Goal: Task Accomplishment & Management: Use online tool/utility

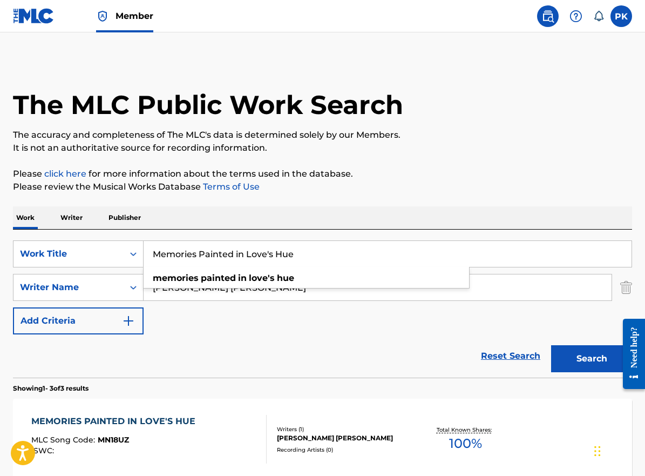
drag, startPoint x: 314, startPoint y: 254, endPoint x: 103, endPoint y: 232, distance: 212.3
click at [106, 232] on div "SearchWithCriteria0af1c0da-f9cb-46fb-b636-f4dda68c6938 Work Title Memories Pain…" at bounding box center [322, 303] width 619 height 148
paste input "We will always be together"
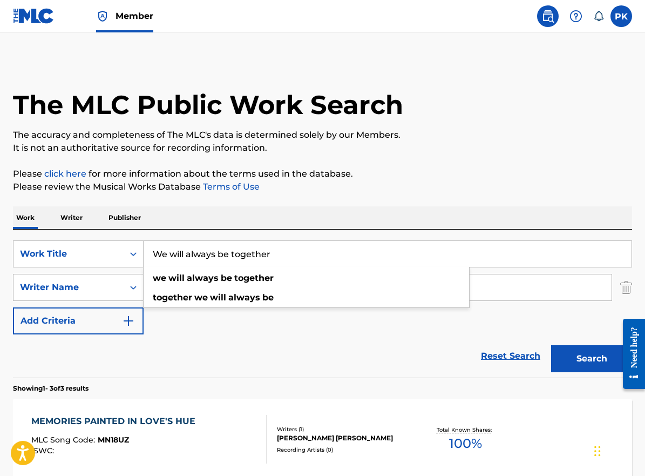
drag, startPoint x: 309, startPoint y: 248, endPoint x: 133, endPoint y: 212, distance: 179.7
click at [133, 212] on div "Work Writer Publisher SearchWithCriteria0af1c0da-f9cb-46fb-b636-f4dda68c6938 Wo…" at bounding box center [322, 452] width 619 height 493
drag, startPoint x: 283, startPoint y: 253, endPoint x: 105, endPoint y: 219, distance: 181.4
click at [107, 221] on div "Work Writer Publisher SearchWithCriteria0af1c0da-f9cb-46fb-b636-f4dda68c6938 Wo…" at bounding box center [322, 452] width 619 height 493
paste input "precious things"
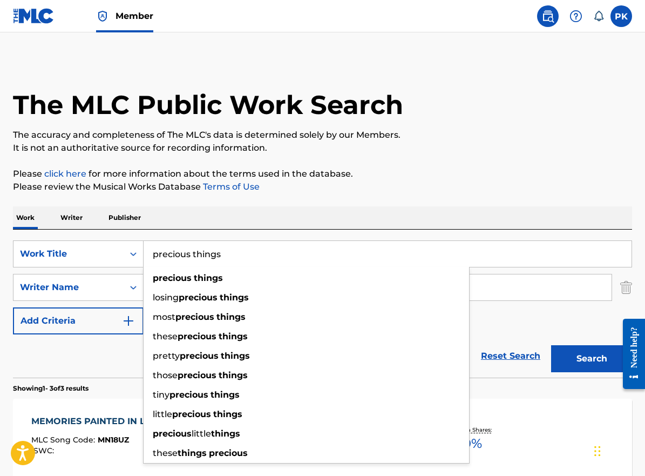
type input "precious things"
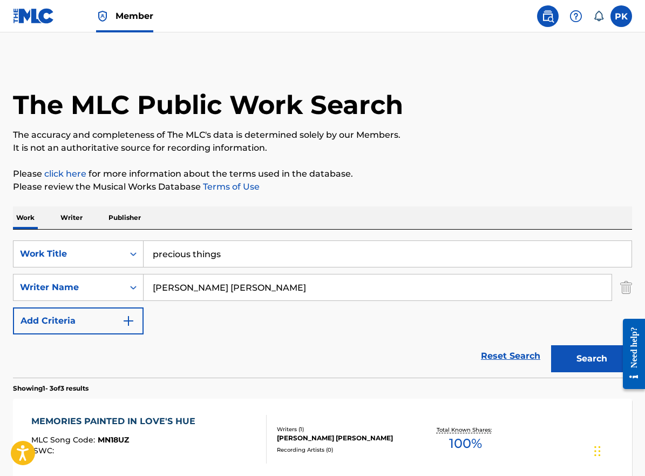
click at [308, 228] on div "Work Writer Publisher" at bounding box center [322, 217] width 619 height 23
click at [266, 284] on input "[PERSON_NAME] [PERSON_NAME]" at bounding box center [378, 287] width 468 height 26
click at [586, 354] on button "Search" at bounding box center [591, 358] width 81 height 27
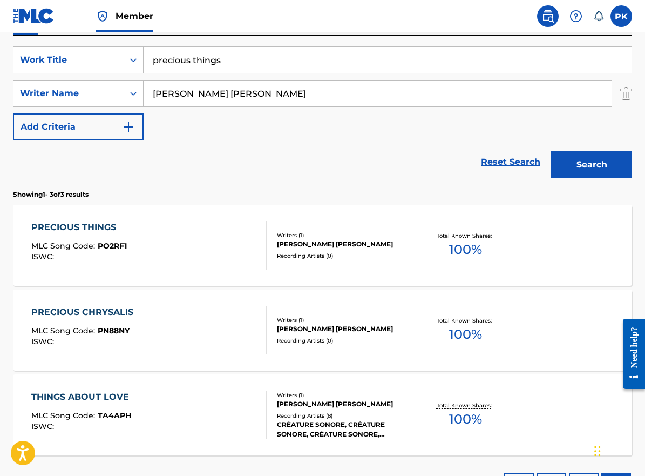
scroll to position [210, 0]
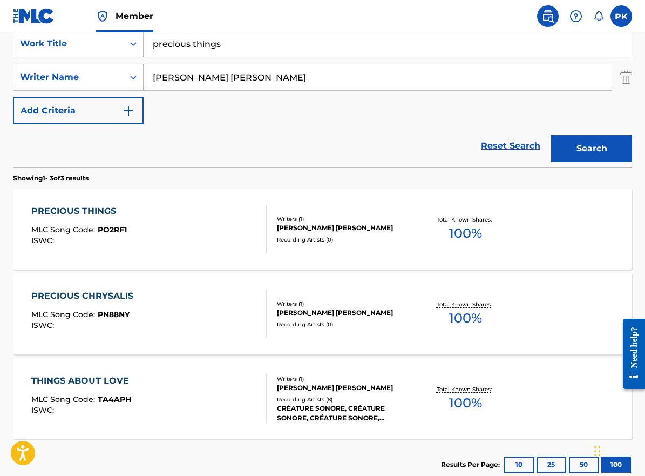
click at [312, 259] on div "PRECIOUS THINGS MLC Song Code : PO2RF1 ISWC : Writers ( 1 ) [PERSON_NAME] [PERS…" at bounding box center [322, 228] width 619 height 81
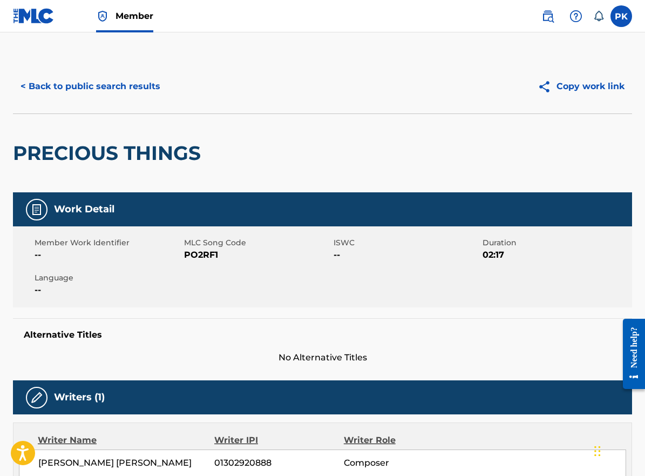
click at [81, 78] on button "< Back to public search results" at bounding box center [90, 86] width 155 height 27
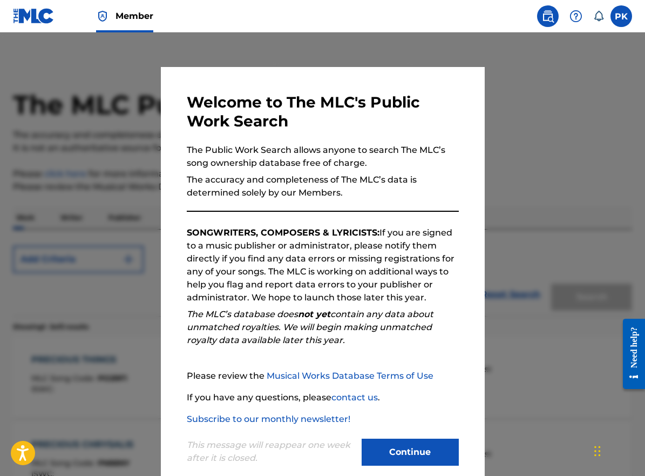
scroll to position [210, 0]
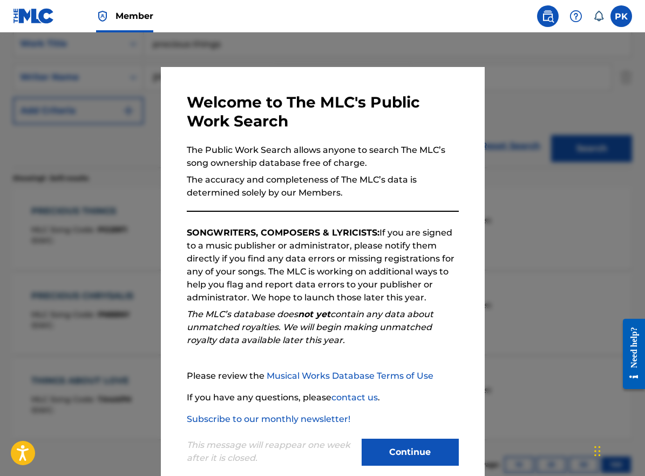
click at [388, 443] on button "Continue" at bounding box center [410, 451] width 97 height 27
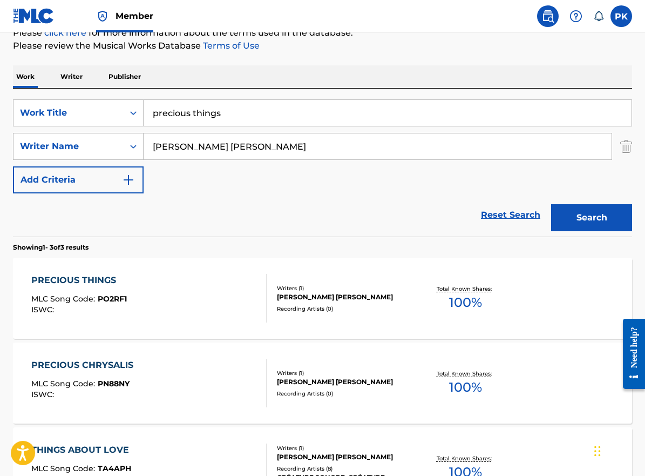
scroll to position [112, 0]
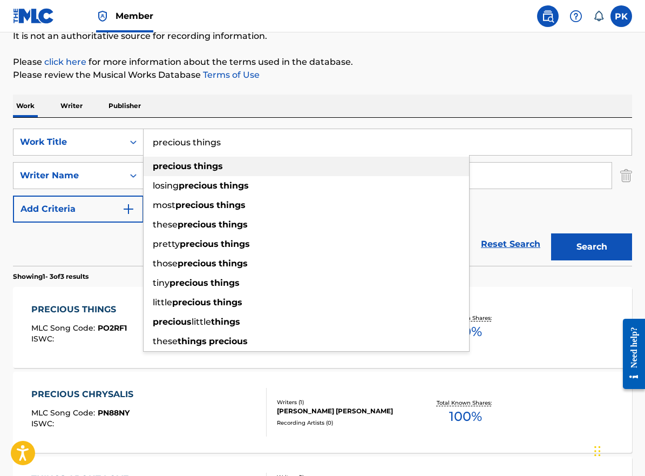
drag, startPoint x: 247, startPoint y: 135, endPoint x: 294, endPoint y: 155, distance: 51.0
click at [294, 155] on div "precious things precious things losing precious things most precious things the…" at bounding box center [388, 142] width 488 height 26
paste input "ure message"
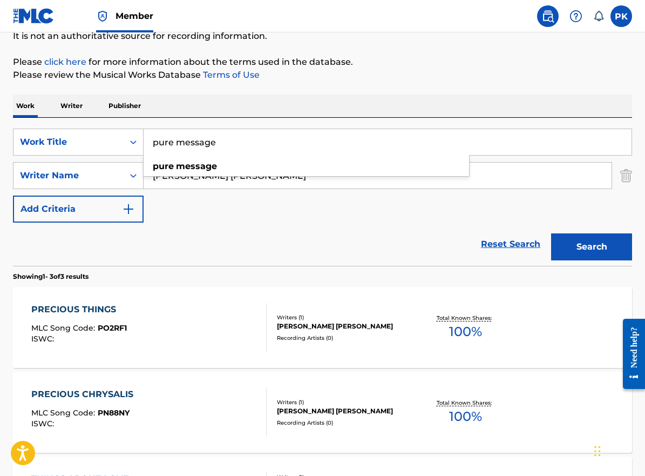
type input "pure message"
click at [570, 242] on button "Search" at bounding box center [591, 246] width 81 height 27
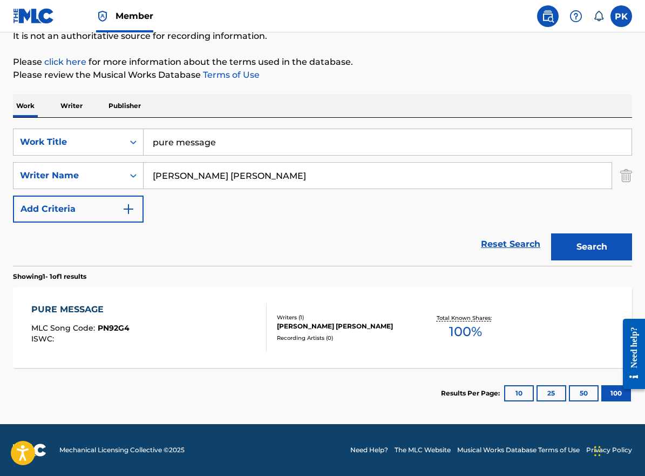
scroll to position [112, 0]
click at [269, 302] on div "PURE MESSAGE MLC Song Code : PN92G4 ISWC : Writers ( 1 ) PAUL HERVE KONATE Reco…" at bounding box center [322, 327] width 619 height 81
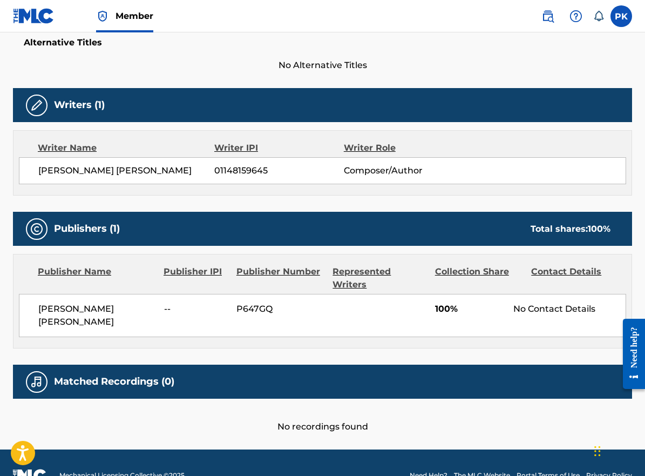
scroll to position [291, 0]
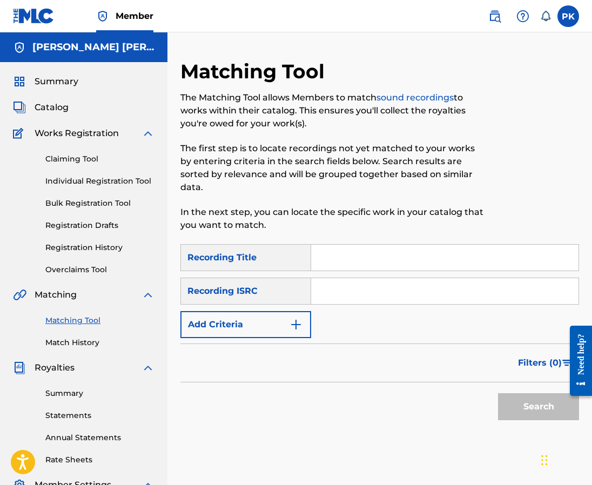
click at [321, 245] on input "Search Form" at bounding box center [444, 258] width 267 height 26
paste input "Swim with you at night"
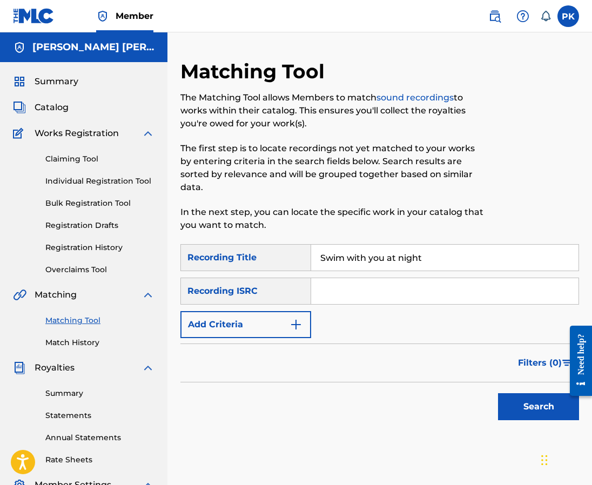
type input "Swim with you at night"
click at [382, 278] on input "Search Form" at bounding box center [444, 291] width 267 height 26
paste input "GX8KD2458016"
type input "GX8KD2458016"
click at [505, 393] on button "Search" at bounding box center [538, 406] width 81 height 27
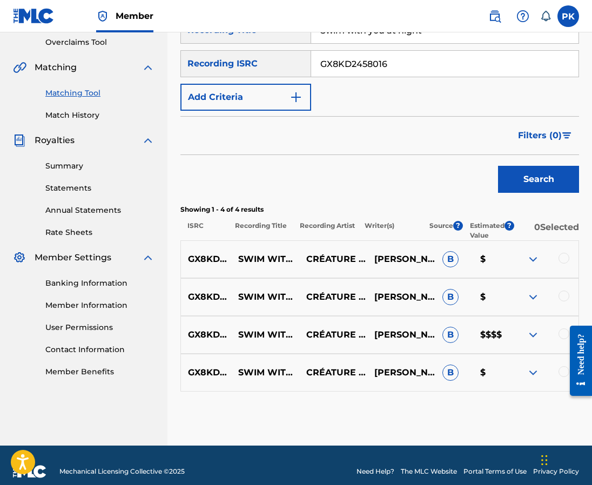
scroll to position [227, 0]
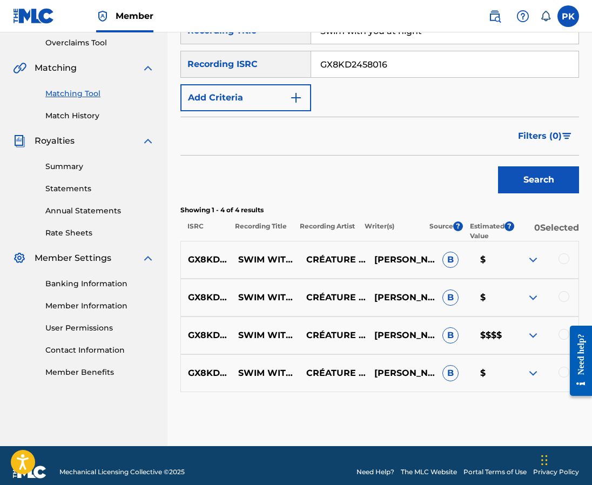
click at [561, 253] on div at bounding box center [563, 258] width 11 height 11
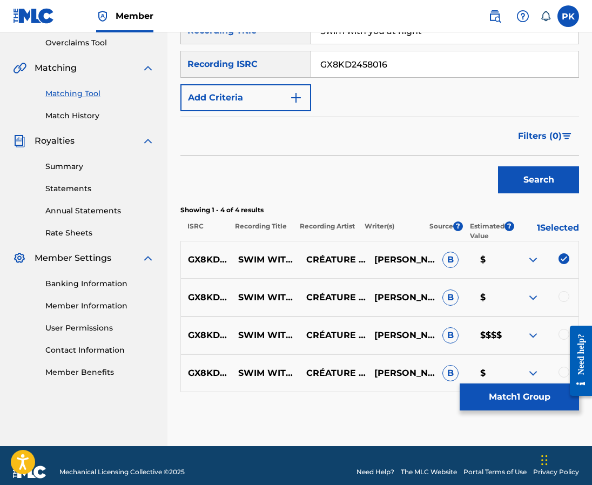
click at [561, 291] on div at bounding box center [563, 296] width 11 height 11
click at [560, 329] on div at bounding box center [563, 334] width 11 height 11
click at [561, 367] on div at bounding box center [563, 372] width 11 height 11
click at [529, 402] on button "Match 4 Groups" at bounding box center [518, 396] width 119 height 27
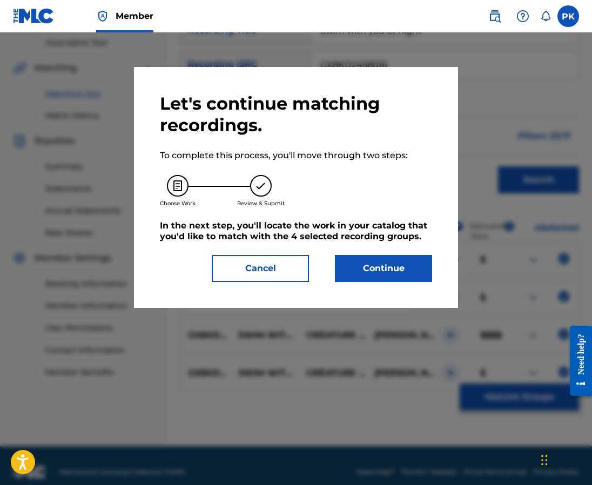
click at [396, 261] on button "Continue" at bounding box center [383, 268] width 97 height 27
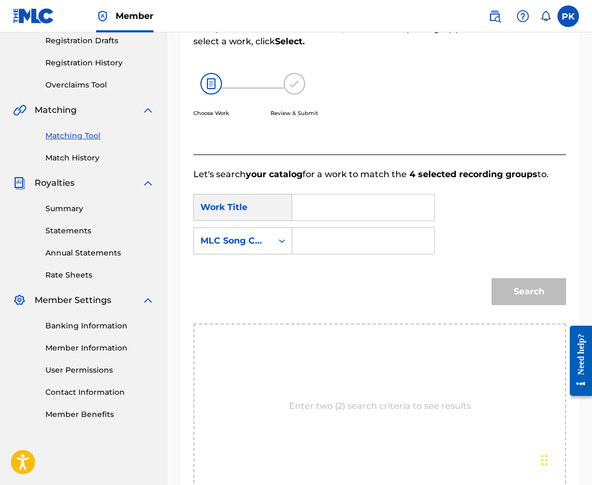
click at [314, 232] on input "Search Form" at bounding box center [363, 241] width 124 height 26
paste input "S59FVD"
type input "S59FVD"
click at [303, 194] on input "Search Form" at bounding box center [363, 207] width 124 height 26
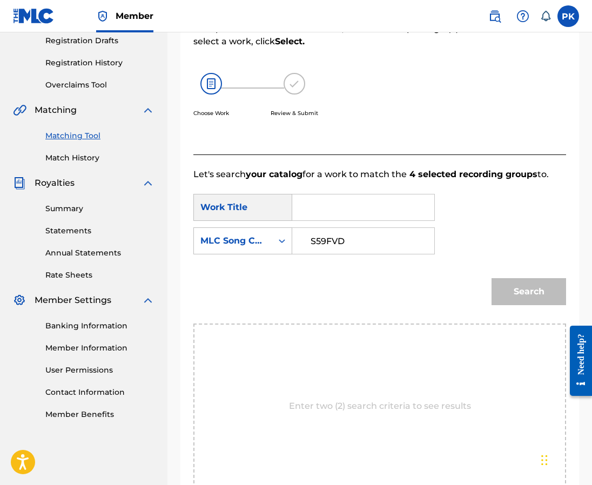
paste input "SWIM WITH YOU AT NIGHT"
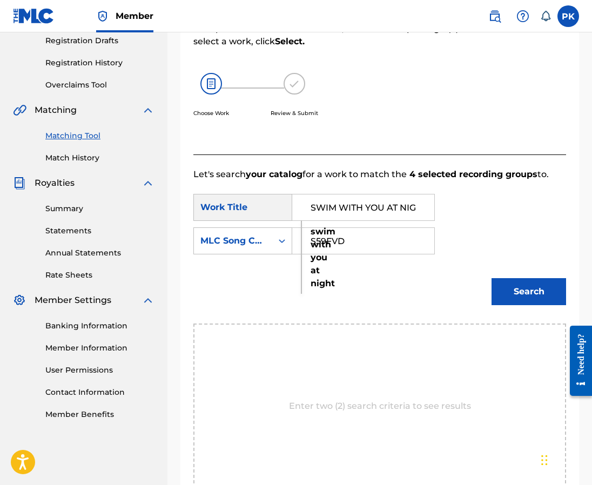
type input "SWIM WITH YOU AT NIGHT"
click at [496, 267] on div "Search" at bounding box center [526, 288] width 80 height 43
click at [498, 278] on button "Search" at bounding box center [528, 291] width 74 height 27
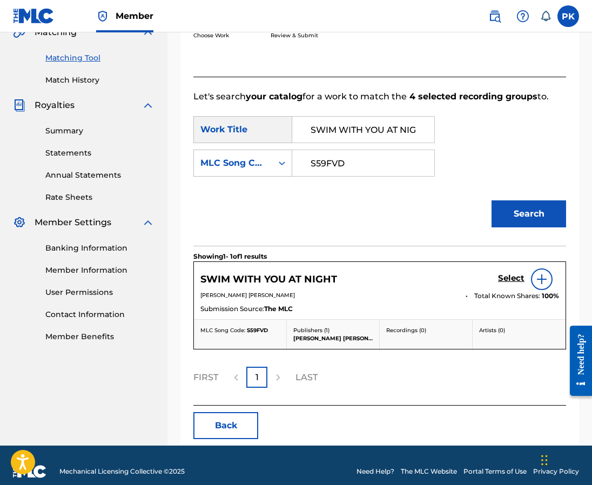
scroll to position [262, 0]
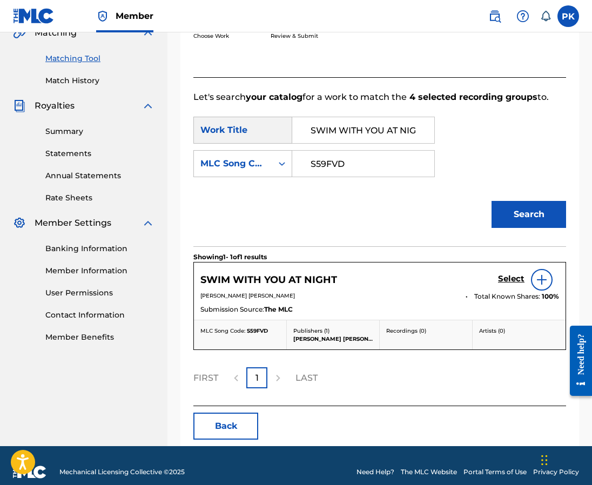
click at [515, 274] on h5 "Select" at bounding box center [511, 279] width 26 height 10
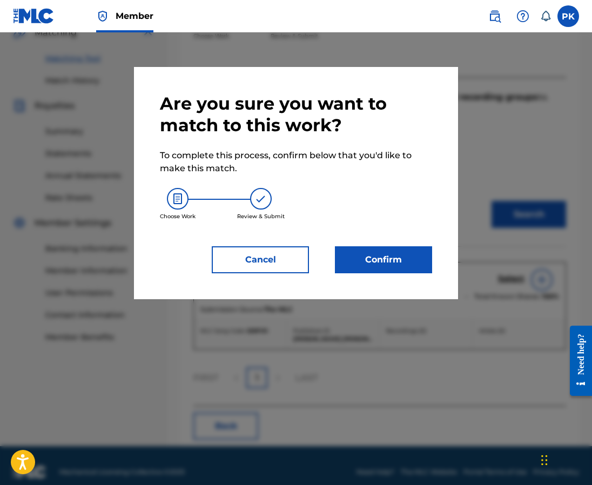
click at [364, 262] on button "Confirm" at bounding box center [383, 259] width 97 height 27
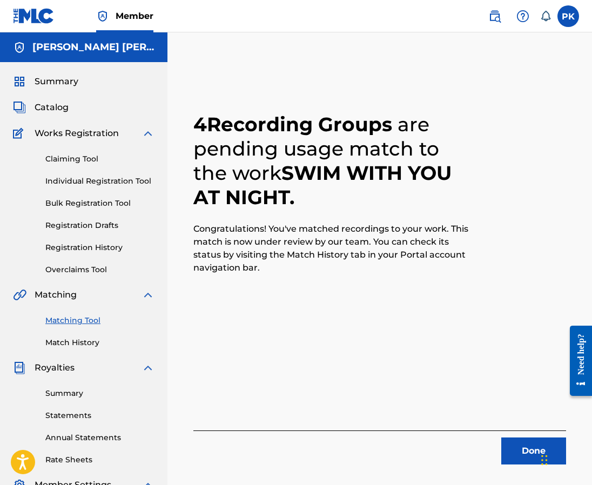
scroll to position [0, 0]
click at [67, 314] on div "Matching Tool Match History" at bounding box center [83, 324] width 141 height 47
click at [67, 318] on link "Matching Tool" at bounding box center [99, 320] width 109 height 11
click at [81, 320] on link "Matching Tool" at bounding box center [99, 320] width 109 height 11
click at [84, 343] on link "Match History" at bounding box center [99, 342] width 109 height 11
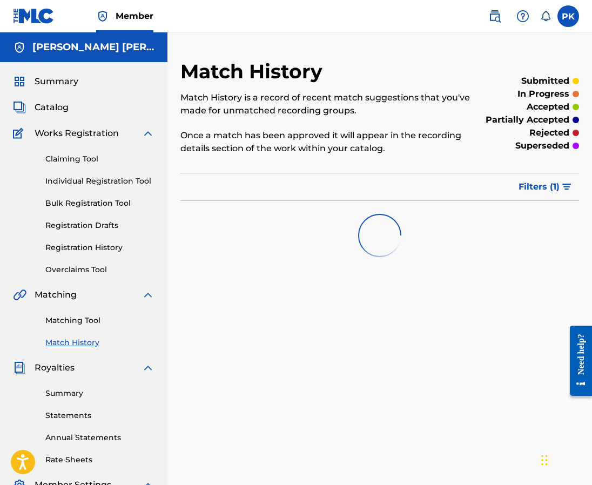
click at [84, 326] on div "Matching Tool Match History" at bounding box center [83, 324] width 141 height 47
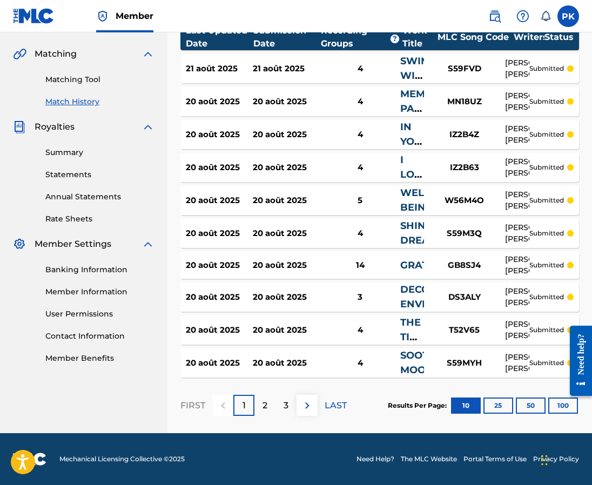
click at [558, 408] on button "100" at bounding box center [563, 405] width 30 height 16
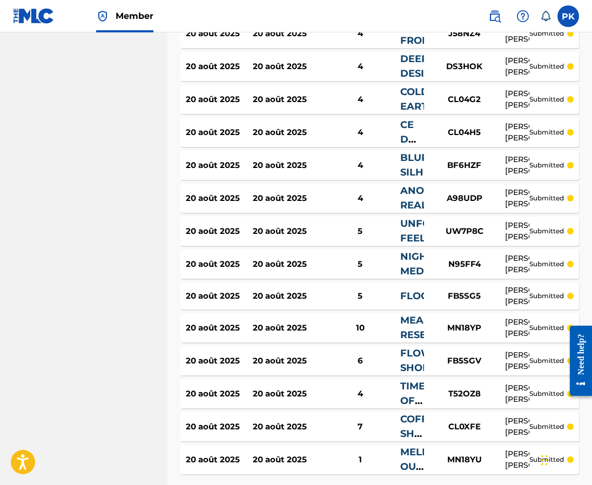
scroll to position [994, 0]
click at [487, 328] on div "MN18YP" at bounding box center [464, 328] width 81 height 12
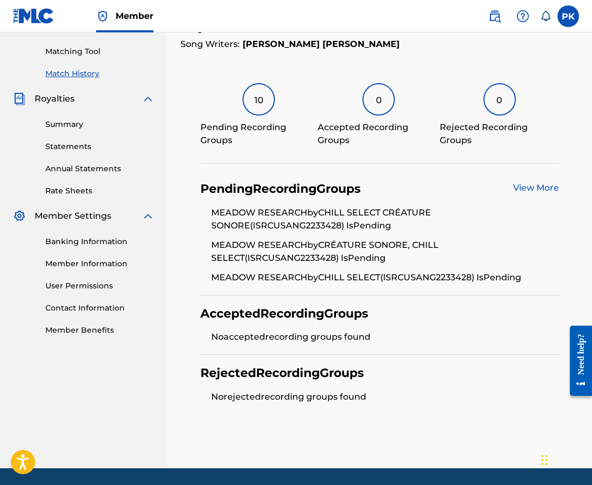
scroll to position [267, 0]
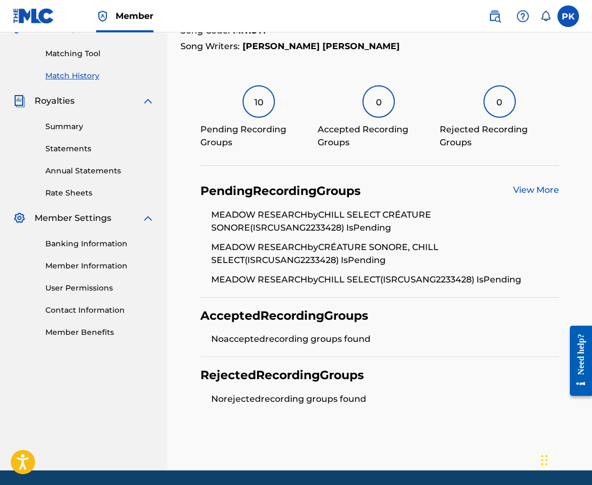
click at [507, 186] on div "Pending Recording Groups View More" at bounding box center [379, 191] width 358 height 15
click at [517, 186] on link "View More" at bounding box center [536, 190] width 46 height 10
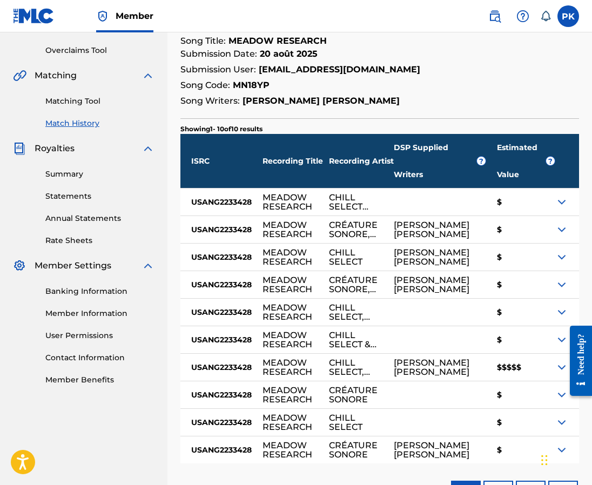
scroll to position [300, 0]
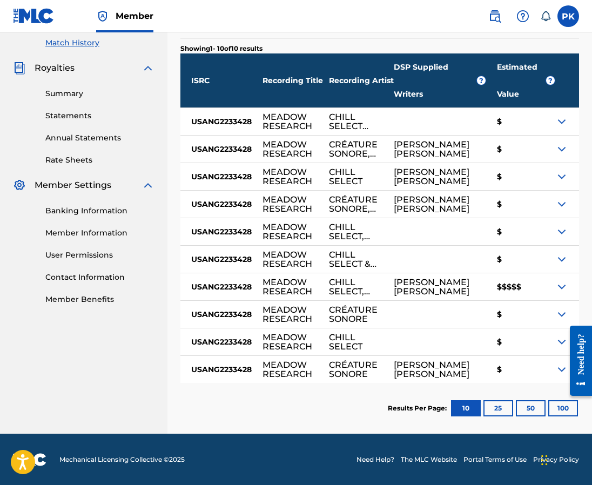
click at [559, 293] on img at bounding box center [561, 286] width 13 height 13
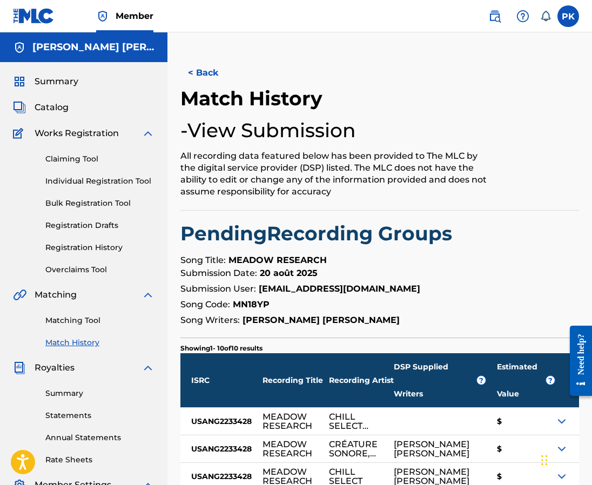
scroll to position [0, 0]
click at [98, 317] on link "Matching Tool" at bounding box center [99, 320] width 109 height 11
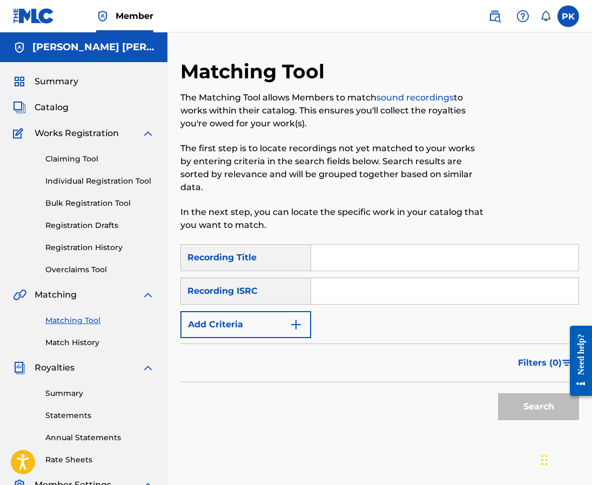
click at [330, 249] on input "Search Form" at bounding box center [444, 258] width 267 height 26
paste input "We will always be together"
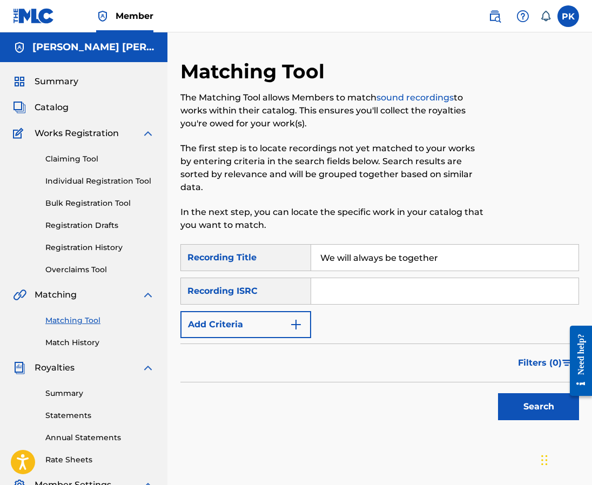
type input "We will always be together"
click at [327, 280] on input "Search Form" at bounding box center [444, 291] width 267 height 26
paste input "GX8KD2459343"
type input "GX8KD2459343"
click at [544, 394] on button "Search" at bounding box center [538, 406] width 81 height 27
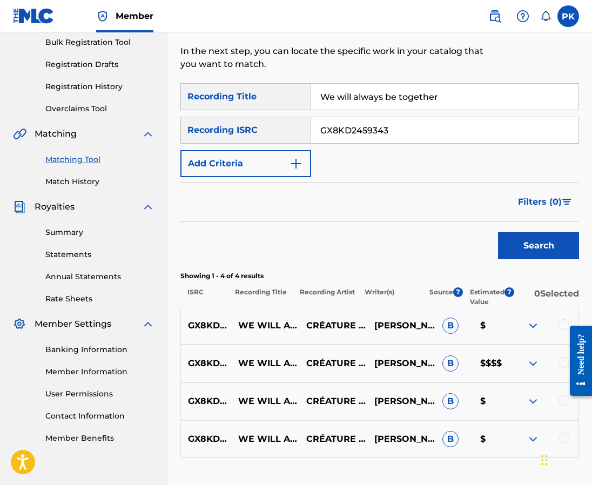
scroll to position [227, 0]
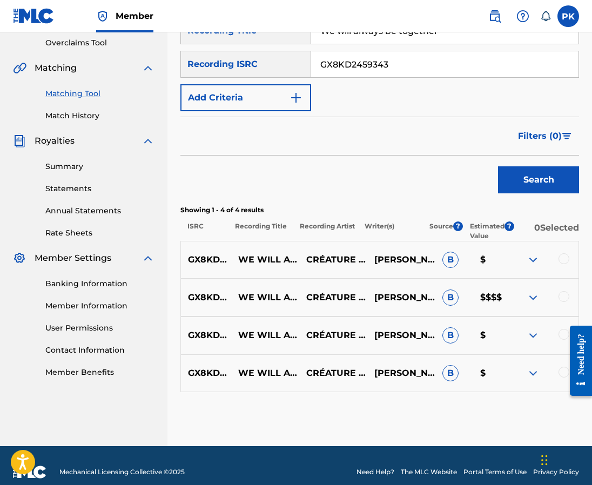
click at [562, 253] on div at bounding box center [563, 258] width 11 height 11
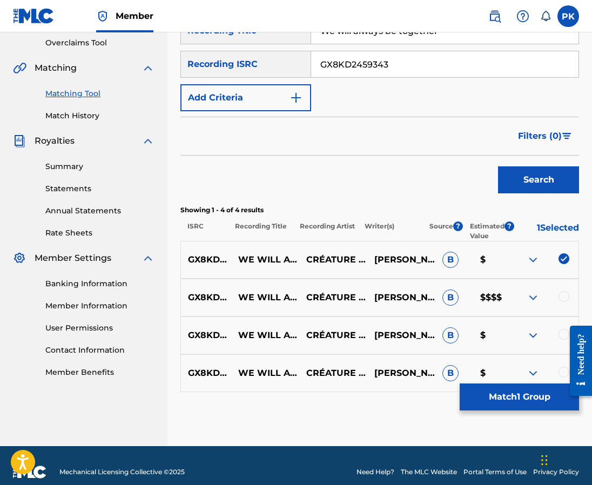
click at [561, 291] on div at bounding box center [563, 296] width 11 height 11
click at [559, 329] on div at bounding box center [563, 334] width 11 height 11
click at [559, 367] on div at bounding box center [563, 372] width 11 height 11
click at [510, 401] on button "Match 4 Groups" at bounding box center [518, 396] width 119 height 27
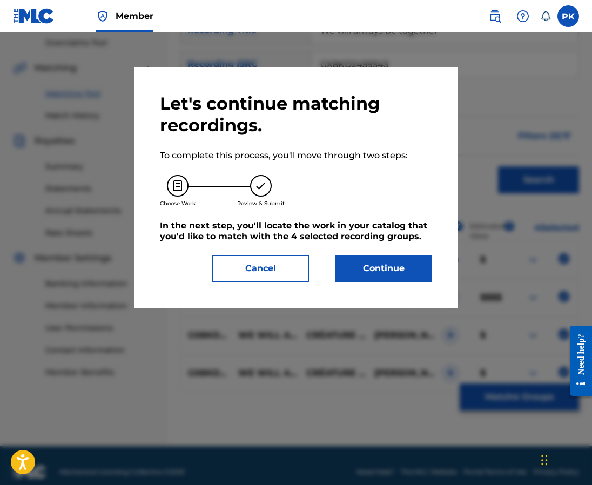
click at [371, 256] on button "Continue" at bounding box center [383, 268] width 97 height 27
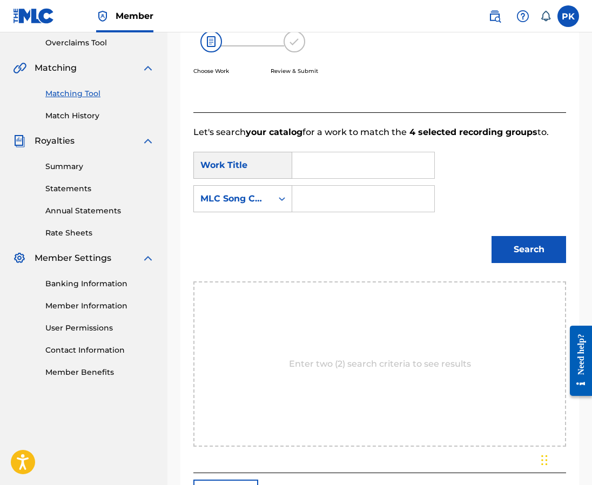
scroll to position [185, 0]
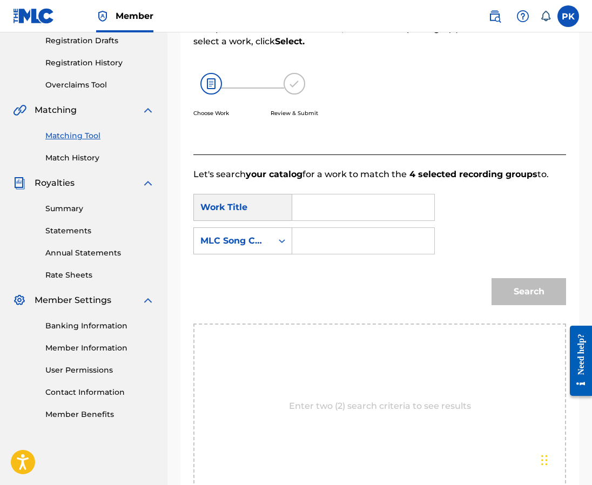
click at [347, 199] on input "Search Form" at bounding box center [363, 207] width 124 height 26
paste input "We will always be together"
click at [320, 252] on strong "always" at bounding box center [326, 257] width 32 height 10
type input "we will always be together"
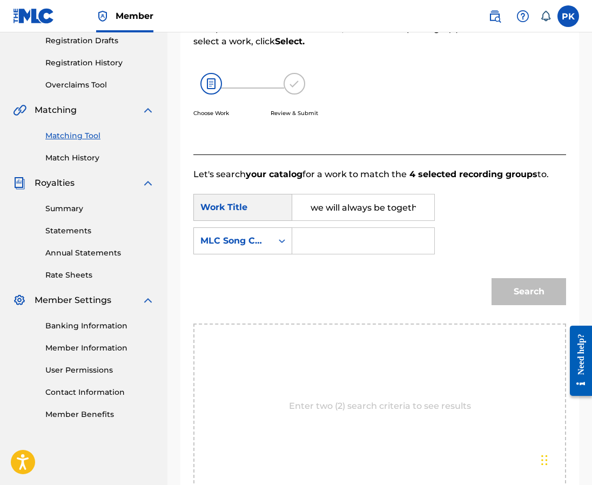
click at [320, 231] on input "Search Form" at bounding box center [363, 241] width 124 height 26
paste input "W56F1L"
type input "W56F1L"
click at [528, 290] on button "Search" at bounding box center [528, 291] width 74 height 27
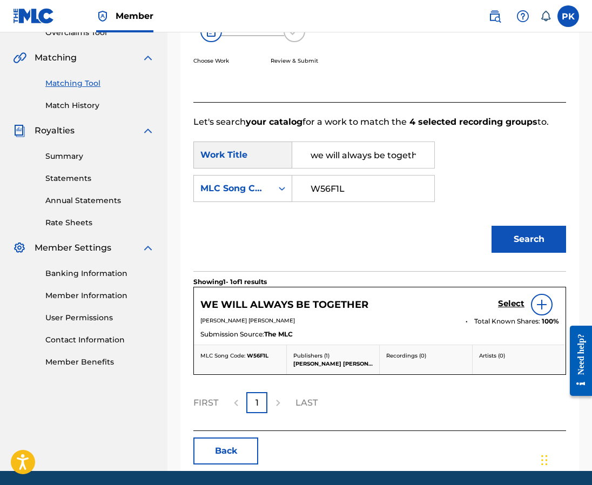
scroll to position [254, 0]
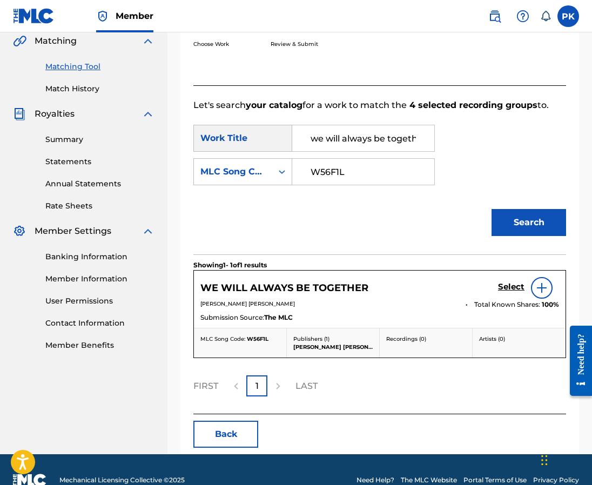
click at [507, 282] on h5 "Select" at bounding box center [511, 287] width 26 height 10
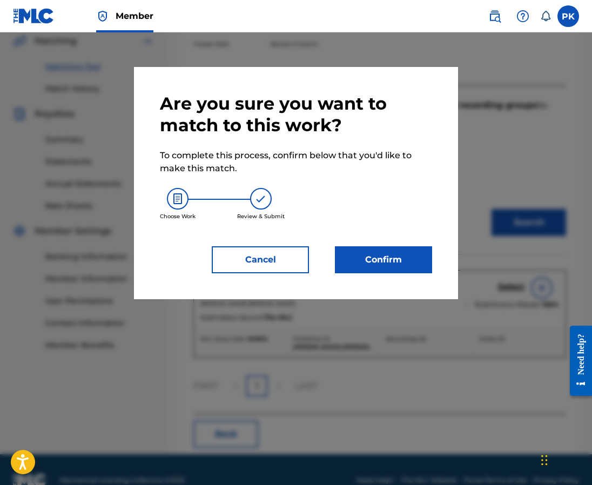
click at [413, 256] on button "Confirm" at bounding box center [383, 259] width 97 height 27
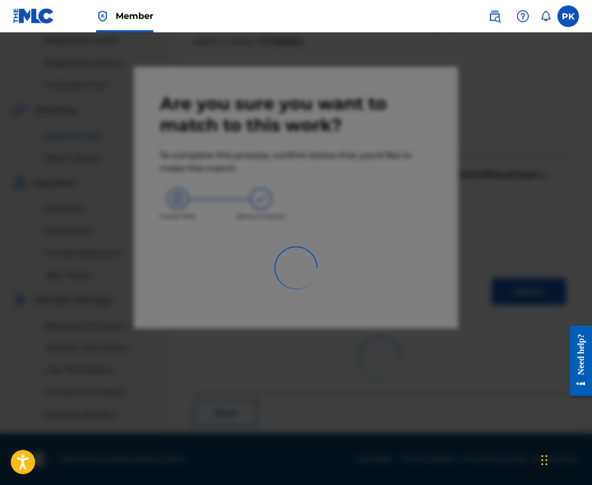
scroll to position [185, 0]
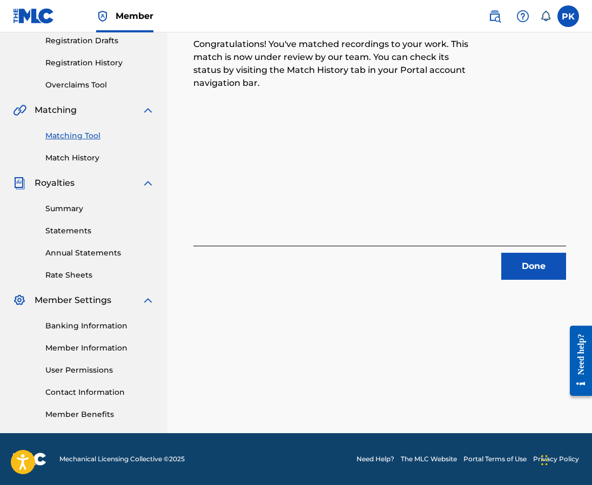
click at [534, 272] on button "Done" at bounding box center [533, 266] width 65 height 27
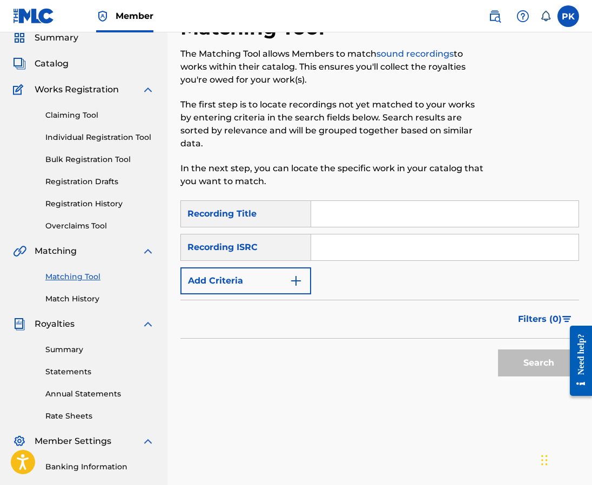
scroll to position [40, 0]
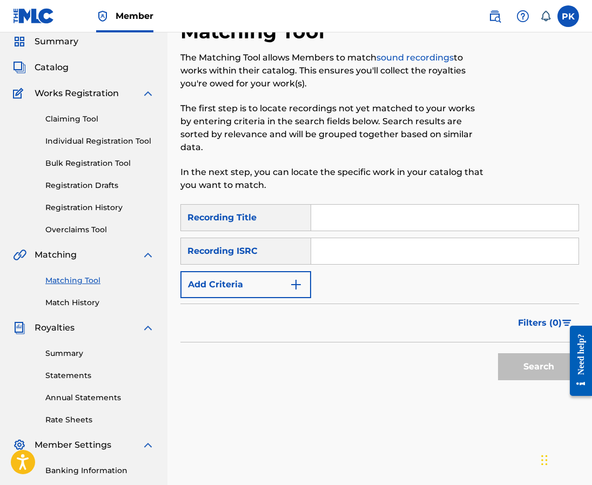
click at [324, 205] on input "Search Form" at bounding box center [444, 218] width 267 height 26
paste input "precious things"
type input "precious things"
click at [336, 243] on input "Search Form" at bounding box center [444, 251] width 267 height 26
paste input "US3DF2478935"
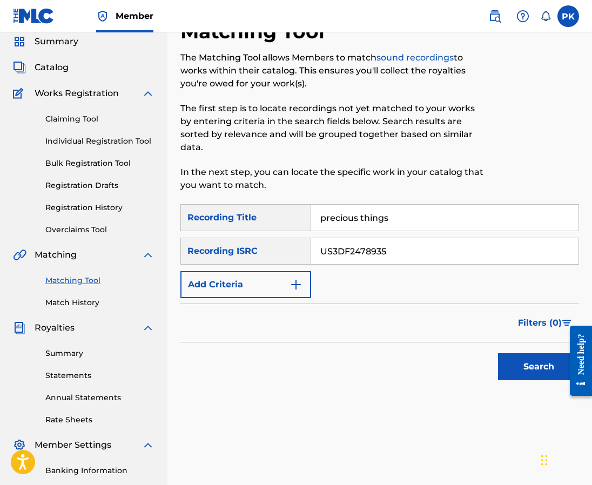
type input "US3DF2478935"
click at [520, 367] on div "Search" at bounding box center [535, 363] width 86 height 43
click at [520, 362] on button "Search" at bounding box center [538, 366] width 81 height 27
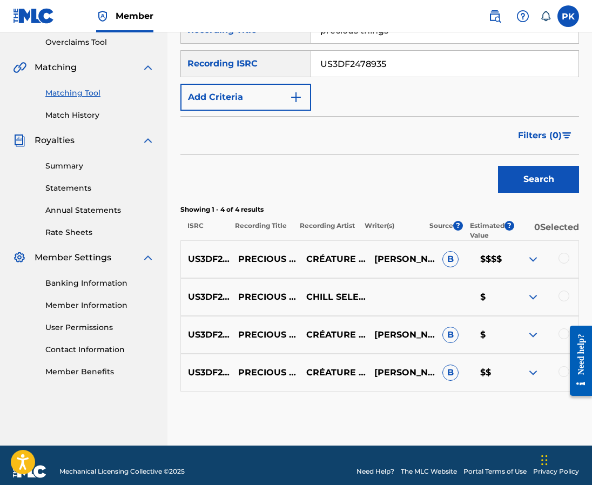
scroll to position [227, 0]
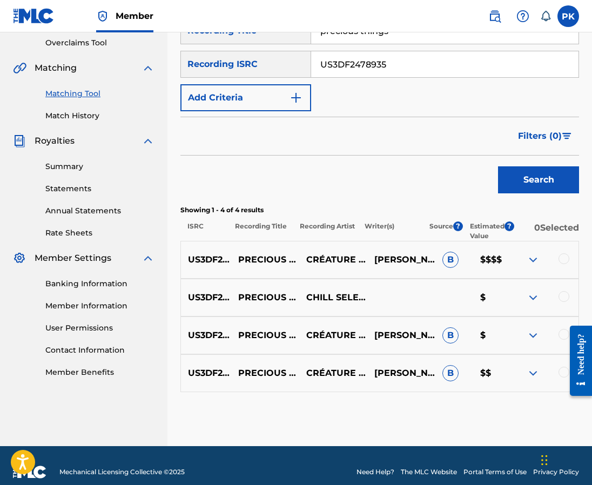
click at [560, 253] on div at bounding box center [563, 258] width 11 height 11
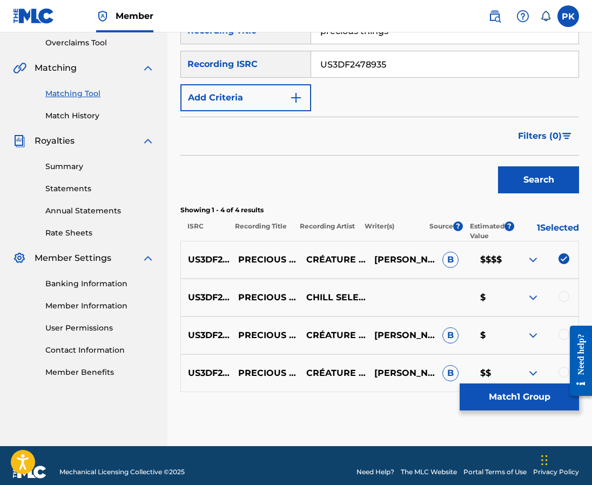
click at [561, 291] on div at bounding box center [563, 296] width 11 height 11
click at [562, 316] on div "US3DF2478935 PRECIOUS THINGS CRÉATURE SONORE,CHILL SELECT PAUL HERVÉ KONATE B $" at bounding box center [379, 335] width 398 height 38
click at [562, 317] on div at bounding box center [576, 360] width 30 height 89
click at [561, 322] on div at bounding box center [576, 360] width 30 height 89
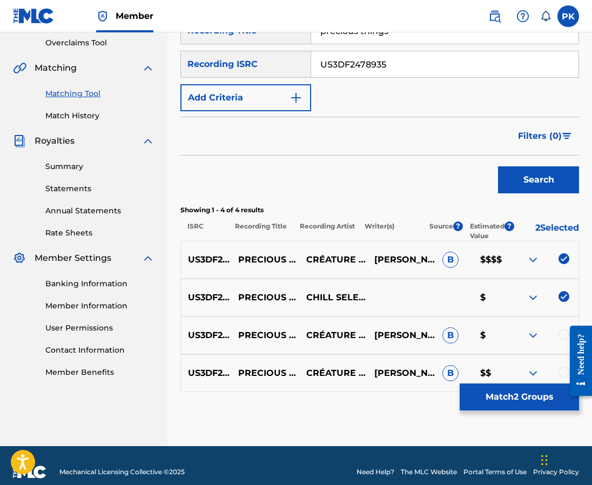
click at [558, 329] on div at bounding box center [563, 334] width 11 height 11
click at [559, 367] on div at bounding box center [563, 372] width 11 height 11
click at [535, 389] on button "Match 4 Groups" at bounding box center [518, 396] width 119 height 27
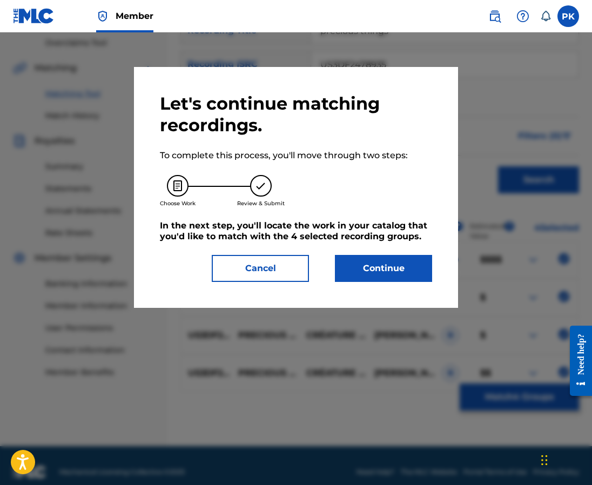
click at [399, 272] on button "Continue" at bounding box center [383, 268] width 97 height 27
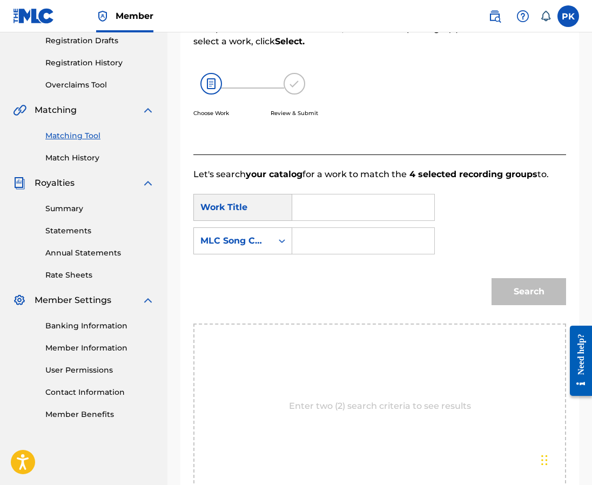
click at [309, 194] on input "Search Form" at bounding box center [363, 207] width 124 height 26
paste input "precious things"
type input "precious things"
click at [345, 228] on input "Search Form" at bounding box center [363, 241] width 124 height 26
paste input "P647GQ"
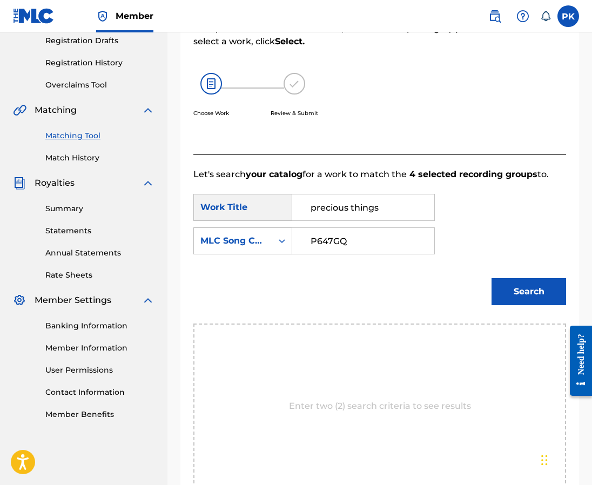
type input "P647GQ"
click at [524, 281] on button "Search" at bounding box center [528, 291] width 74 height 27
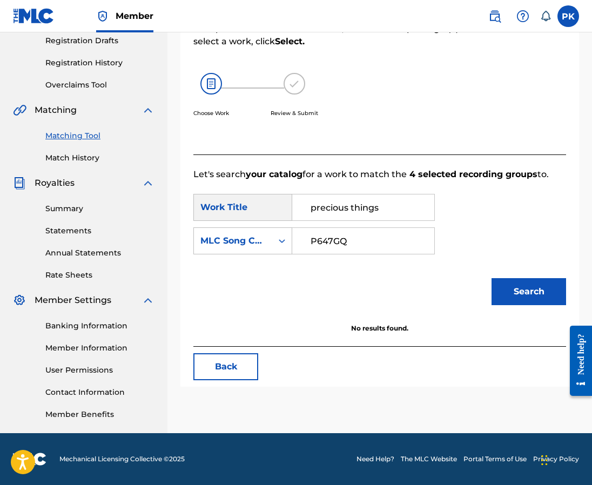
click at [218, 353] on button "Back" at bounding box center [225, 366] width 65 height 27
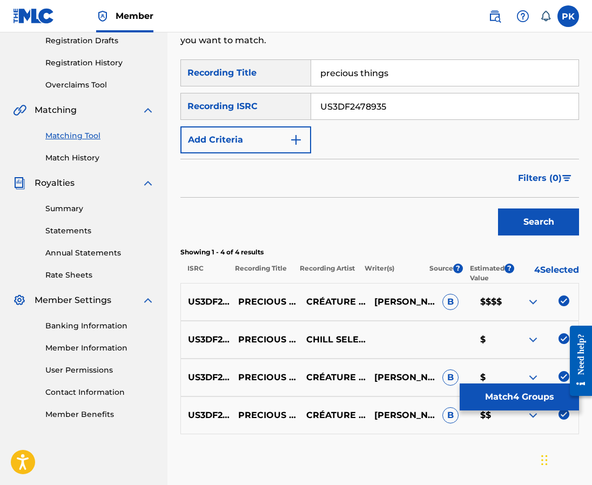
click at [559, 295] on img at bounding box center [563, 300] width 11 height 11
click at [560, 333] on img at bounding box center [563, 338] width 11 height 11
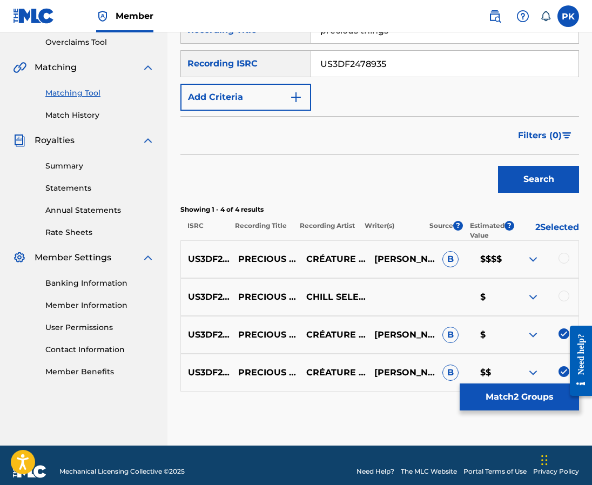
scroll to position [227, 0]
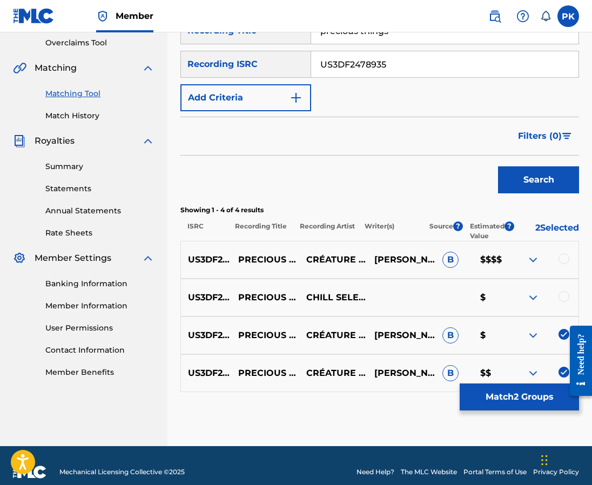
click at [561, 329] on img at bounding box center [563, 334] width 11 height 11
drag, startPoint x: 561, startPoint y: 358, endPoint x: 1121, endPoint y: 675, distance: 643.0
click at [561, 358] on div at bounding box center [576, 360] width 30 height 89
click at [560, 367] on img at bounding box center [563, 372] width 11 height 11
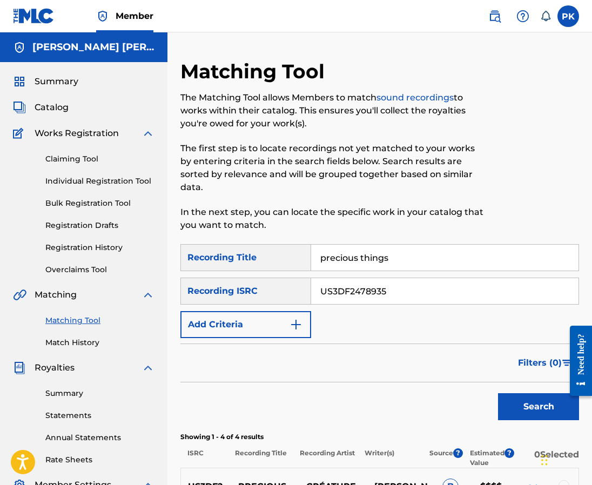
scroll to position [0, 0]
drag, startPoint x: 400, startPoint y: 241, endPoint x: 234, endPoint y: 212, distance: 168.4
click at [235, 213] on div "Matching Tool The Matching Tool allows Members to match sound recordings to wor…" at bounding box center [379, 365] width 398 height 613
paste input "ure message"
type input "pure message"
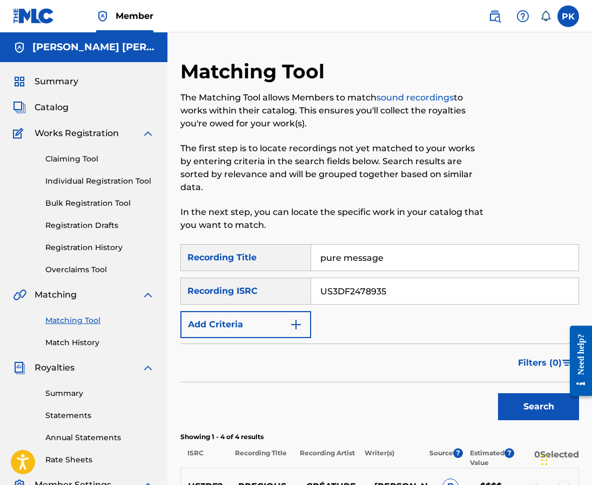
click at [363, 281] on input "US3DF2478935" at bounding box center [444, 291] width 267 height 26
paste input "291214"
type input "US3DF2291214"
click at [507, 393] on button "Search" at bounding box center [538, 406] width 81 height 27
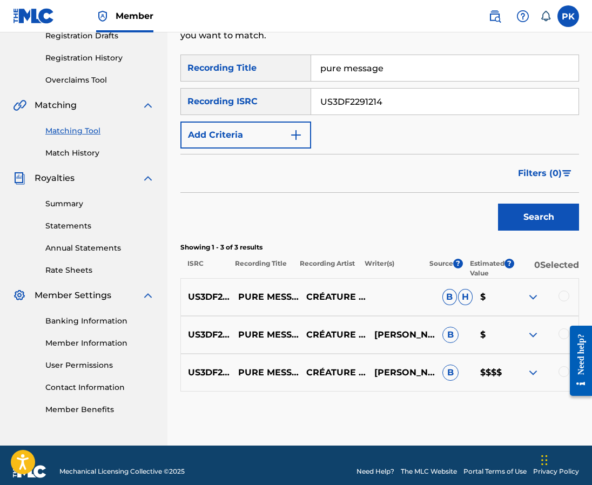
scroll to position [189, 0]
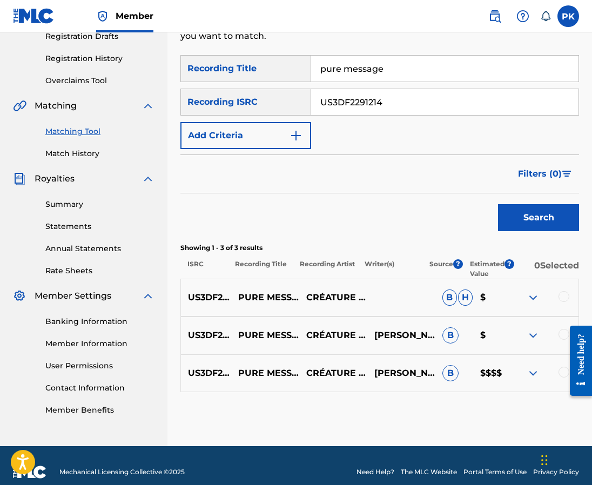
click at [560, 367] on div at bounding box center [563, 372] width 11 height 11
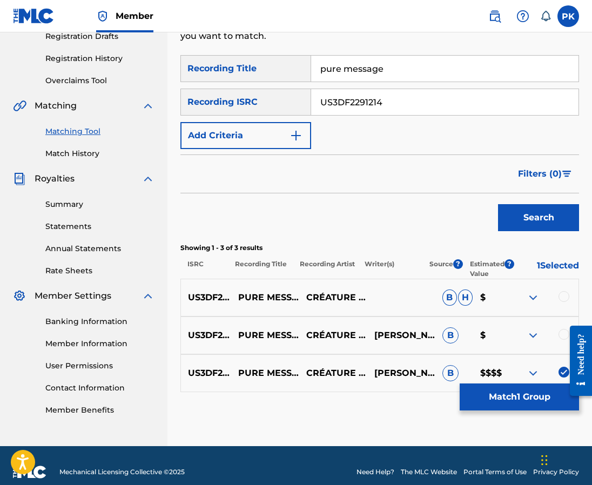
click at [561, 329] on div at bounding box center [563, 334] width 11 height 11
click at [560, 291] on div at bounding box center [563, 296] width 11 height 11
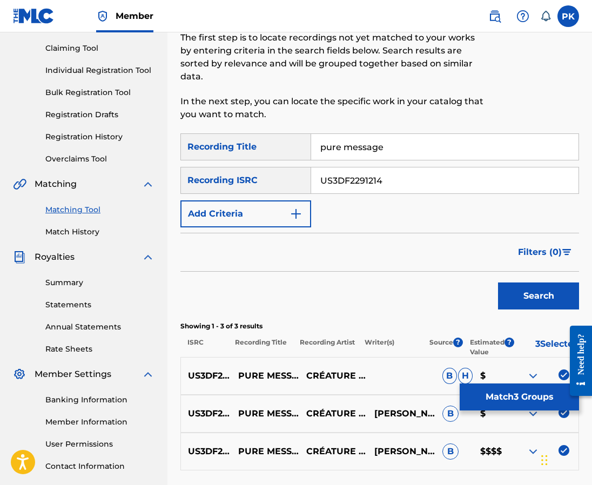
scroll to position [97, 0]
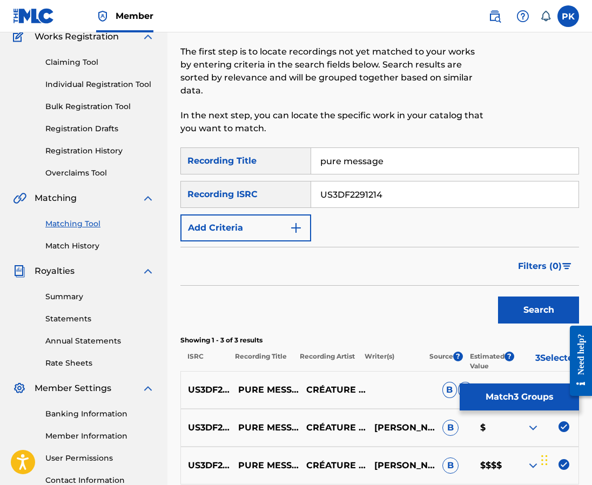
drag, startPoint x: 421, startPoint y: 148, endPoint x: 281, endPoint y: 110, distance: 145.0
click at [281, 110] on div "Matching Tool The Matching Tool allows Members to match sound recordings to wor…" at bounding box center [379, 250] width 398 height 575
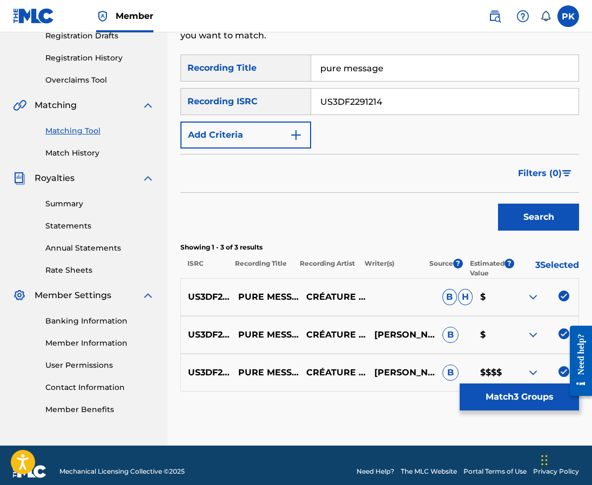
scroll to position [189, 0]
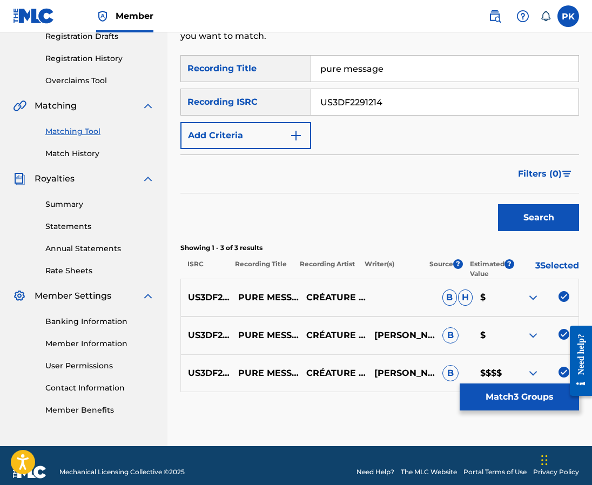
click at [520, 394] on button "Match 3 Groups" at bounding box center [518, 396] width 119 height 27
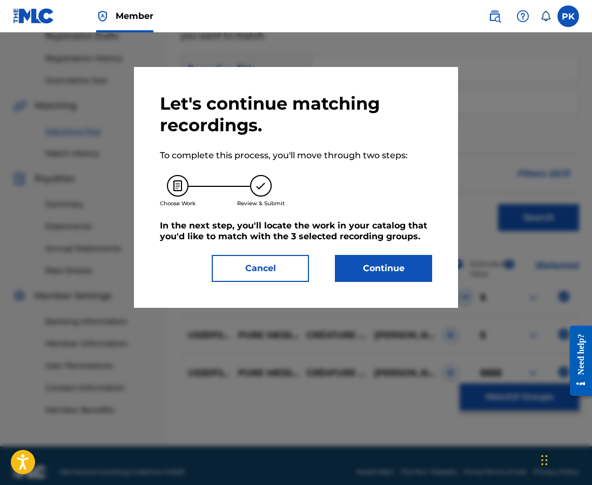
click at [391, 261] on button "Continue" at bounding box center [383, 268] width 97 height 27
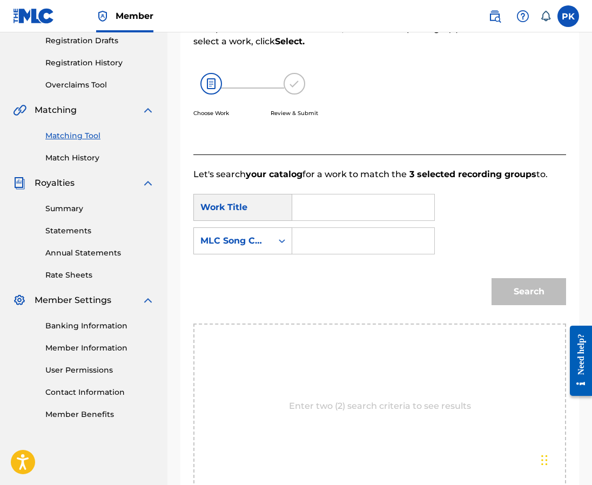
click at [330, 203] on input "Search Form" at bounding box center [363, 207] width 124 height 26
paste input "pure message"
type input "pure message"
click at [367, 228] on input "Search Form" at bounding box center [363, 241] width 124 height 26
click at [347, 230] on input "Search Form" at bounding box center [363, 241] width 124 height 26
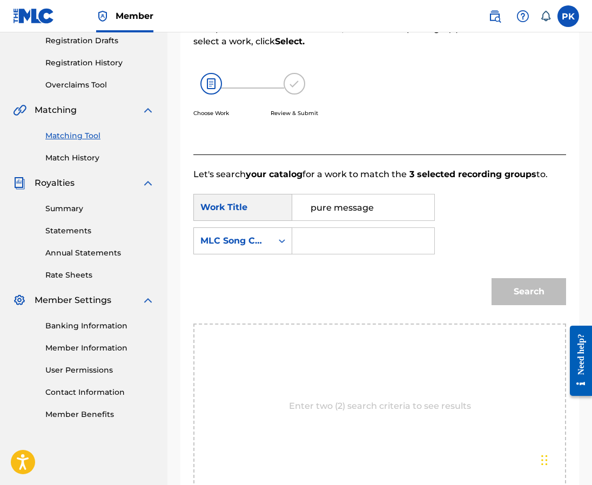
paste input "PN92G4"
type input "PN92G4"
click at [552, 278] on button "Search" at bounding box center [528, 291] width 74 height 27
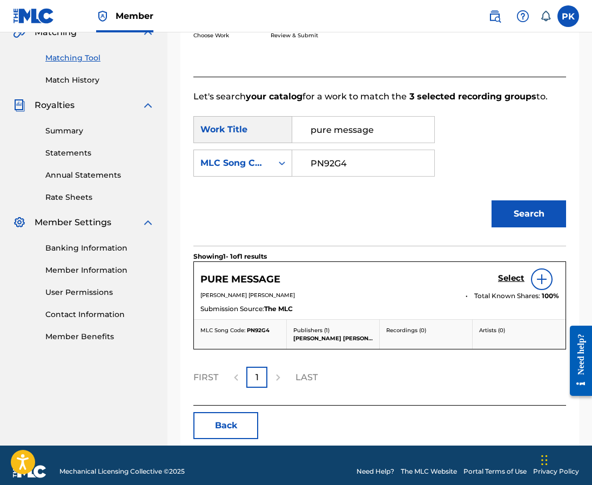
scroll to position [262, 0]
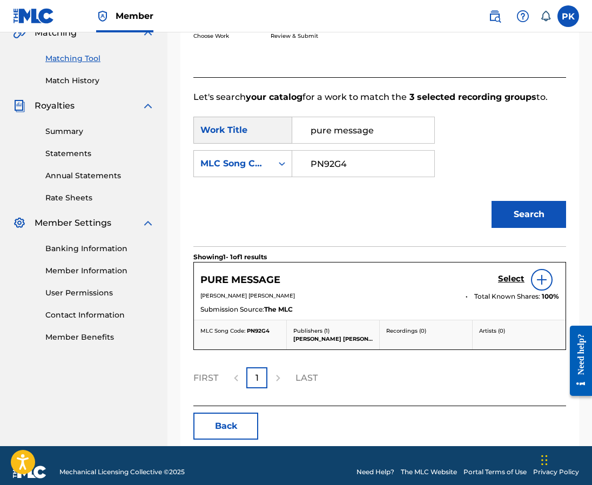
click at [506, 274] on h5 "Select" at bounding box center [511, 279] width 26 height 10
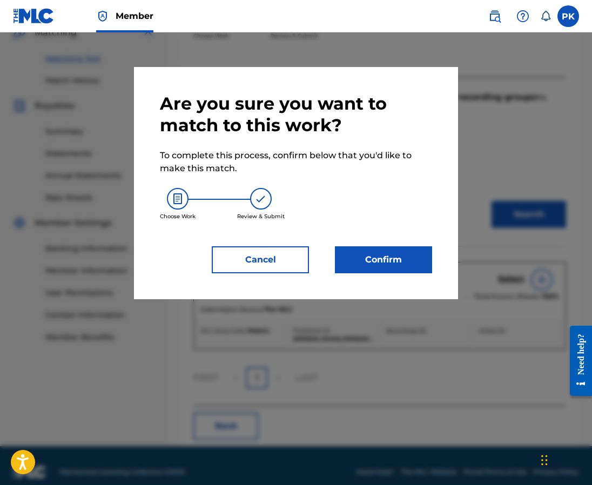
click at [387, 261] on button "Confirm" at bounding box center [383, 259] width 97 height 27
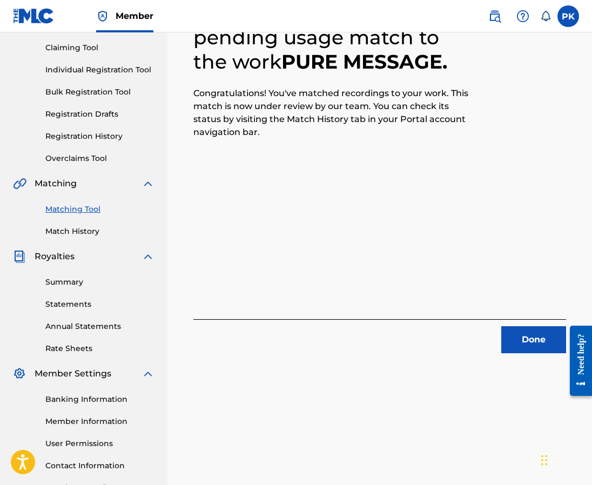
scroll to position [78, 0]
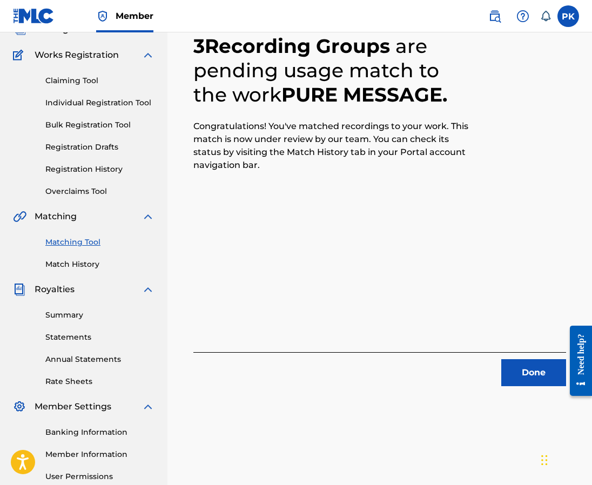
click at [513, 371] on button "Done" at bounding box center [533, 372] width 65 height 27
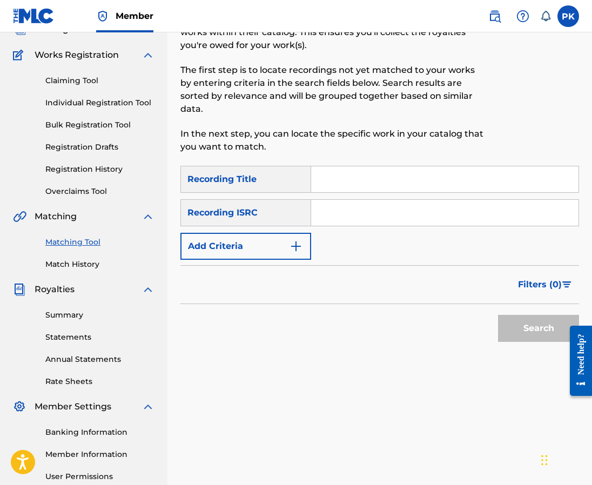
click at [70, 266] on link "Match History" at bounding box center [99, 264] width 109 height 11
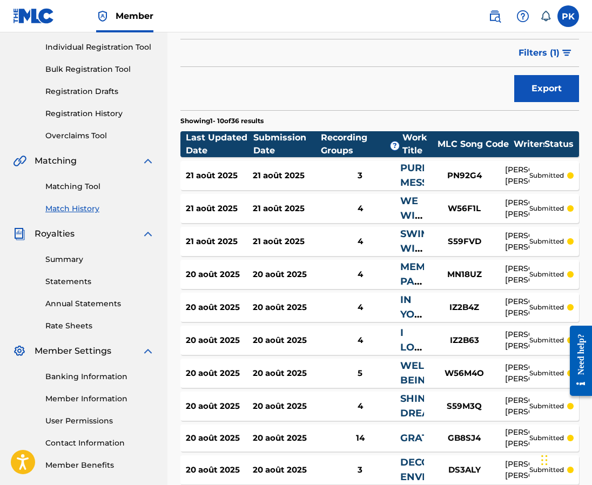
scroll to position [136, 0]
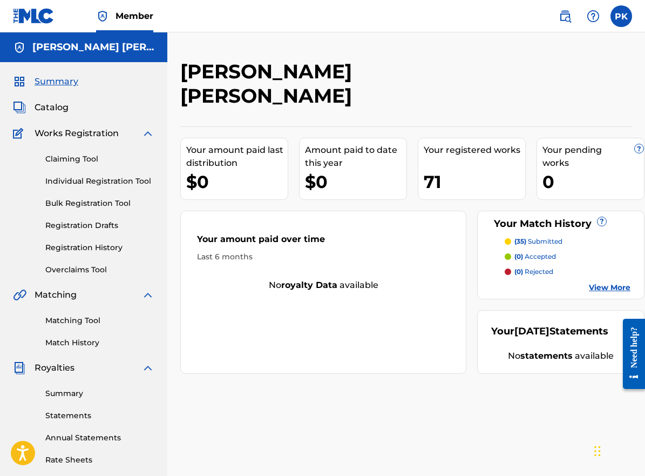
click at [57, 110] on span "Catalog" at bounding box center [52, 107] width 34 height 13
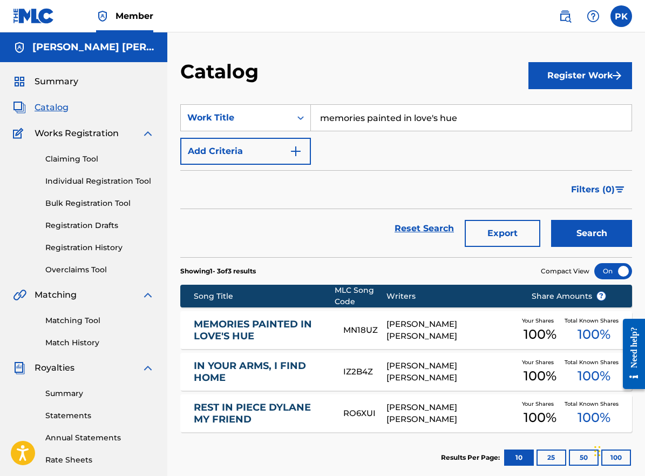
drag, startPoint x: 478, startPoint y: 121, endPoint x: 282, endPoint y: 82, distance: 200.4
click at [282, 82] on div "Catalog Register Work SearchWithCriteria57be1b0c-84d6-4000-92cd-cc0b99090d0b Wo…" at bounding box center [406, 338] width 478 height 558
paste input "Swim with you at night"
type input "Swim with you at night"
click at [569, 229] on button "Search" at bounding box center [591, 233] width 81 height 27
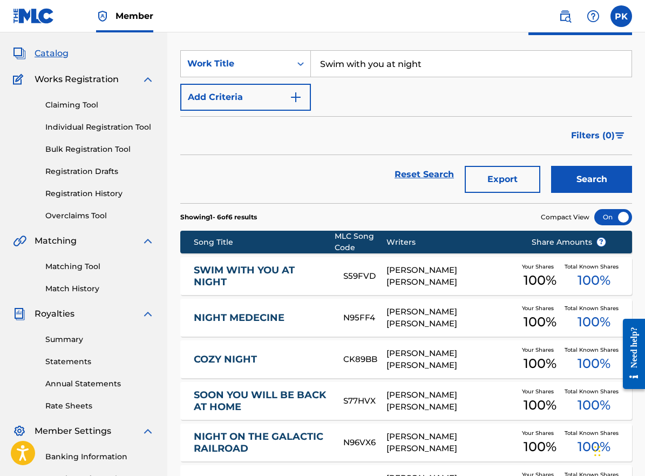
scroll to position [56, 0]
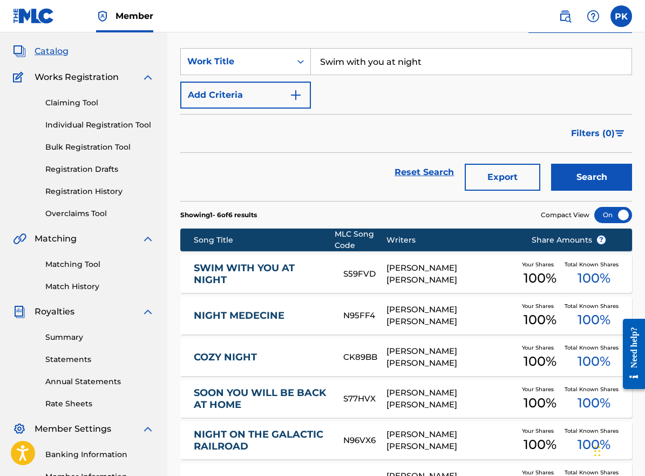
click at [466, 273] on div "[PERSON_NAME] [PERSON_NAME]" at bounding box center [450, 274] width 129 height 24
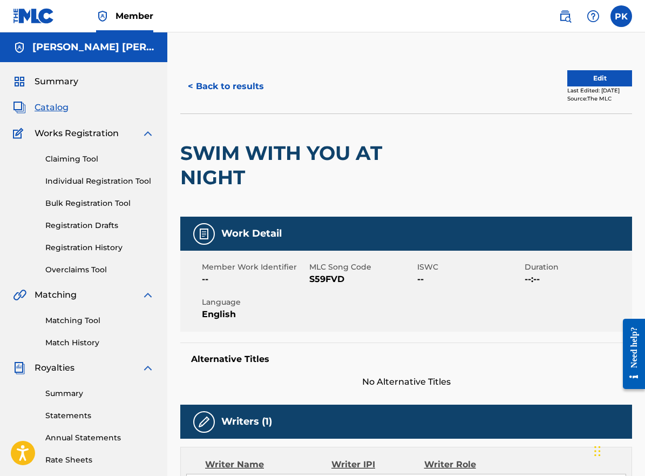
click at [336, 280] on span "S59FVD" at bounding box center [361, 279] width 105 height 13
copy span "S59FVD"
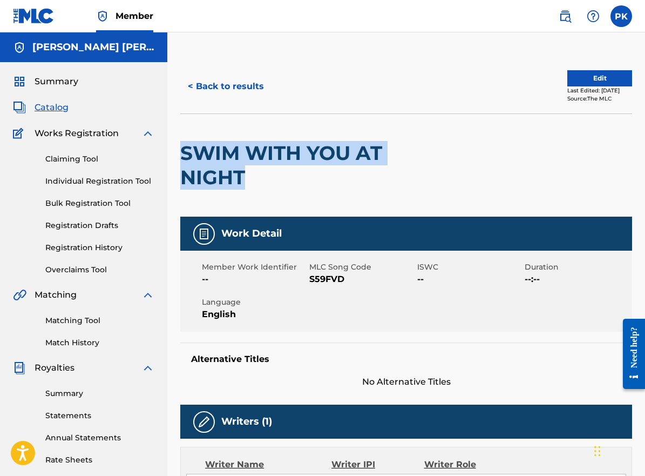
drag, startPoint x: 246, startPoint y: 182, endPoint x: 185, endPoint y: 150, distance: 69.3
click at [185, 150] on h2 "SWIM WITH YOU AT NIGHT" at bounding box center [315, 165] width 271 height 49
copy h2 "SWIM WITH YOU AT NIGHT"
click at [237, 84] on button "< Back to results" at bounding box center [225, 86] width 91 height 27
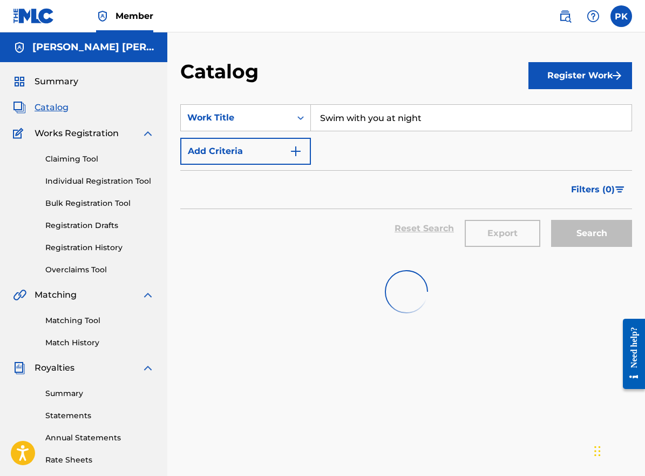
scroll to position [56, 0]
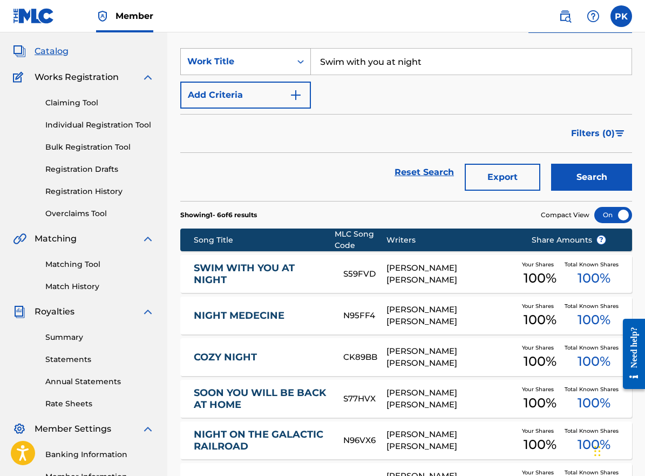
drag, startPoint x: 435, startPoint y: 70, endPoint x: 310, endPoint y: 65, distance: 125.3
click at [310, 65] on div "SearchWithCriteria57be1b0c-84d6-4000-92cd-cc0b99090d0b Work Title Swim with you…" at bounding box center [406, 61] width 452 height 27
paste input "We will always be together"
type input "We will always be together"
click at [581, 185] on button "Search" at bounding box center [591, 177] width 81 height 27
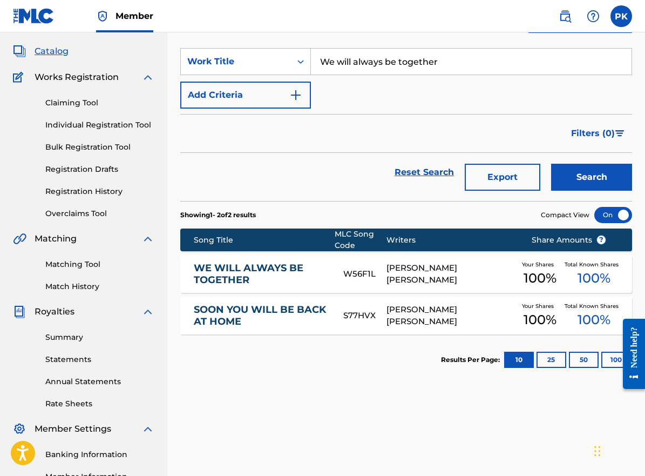
click at [424, 274] on div "[PERSON_NAME] [PERSON_NAME]" at bounding box center [450, 274] width 129 height 24
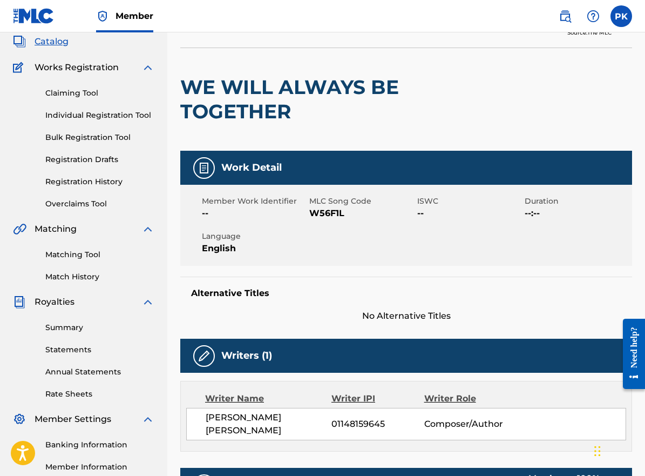
scroll to position [84, 0]
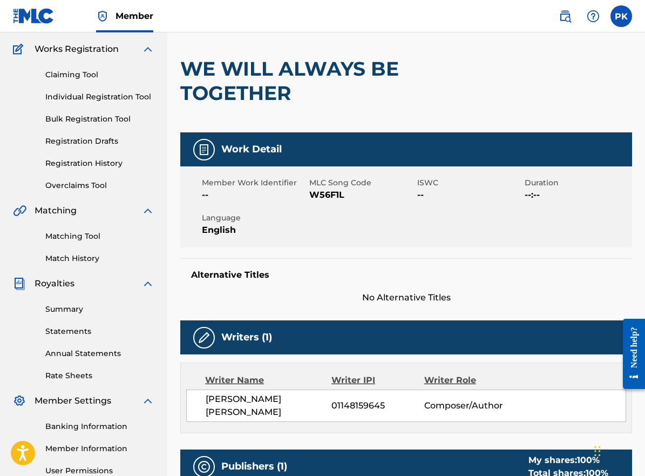
click at [318, 194] on span "W56F1L" at bounding box center [361, 194] width 105 height 13
copy span "W56F1L"
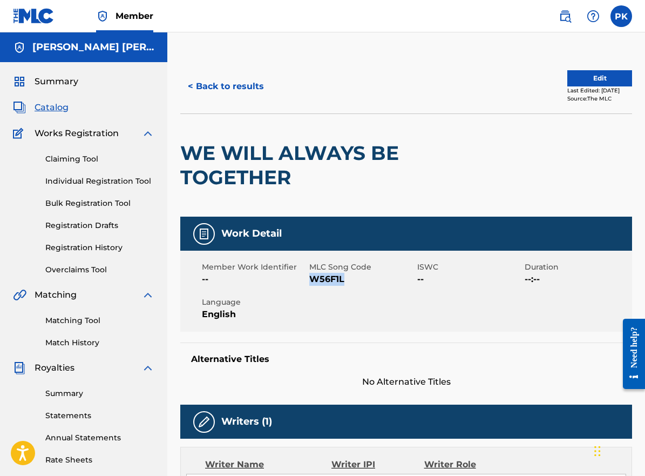
scroll to position [0, 0]
click at [224, 83] on button "< Back to results" at bounding box center [225, 86] width 91 height 27
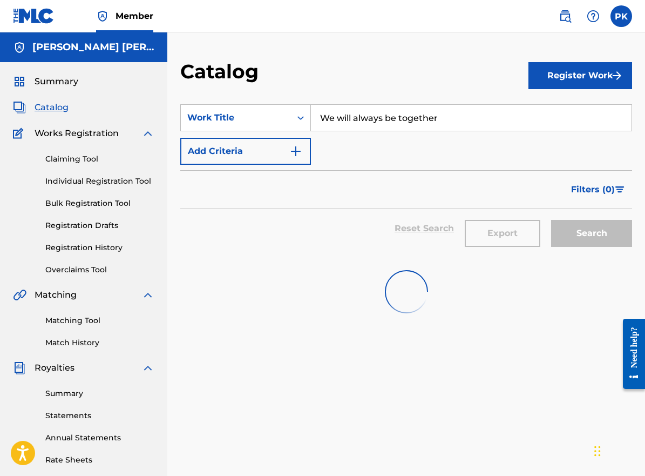
scroll to position [56, 0]
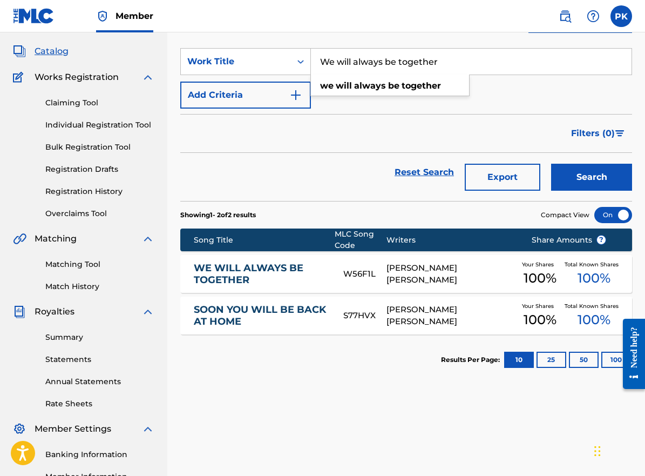
drag, startPoint x: 434, startPoint y: 64, endPoint x: 288, endPoint y: 37, distance: 148.3
click at [288, 37] on section "SearchWithCriteria57be1b0c-84d6-4000-92cd-cc0b99090d0b Work Title We will alway…" at bounding box center [406, 118] width 452 height 166
drag, startPoint x: 458, startPoint y: 65, endPoint x: 315, endPoint y: 48, distance: 144.0
click at [316, 50] on input "We will always be together" at bounding box center [471, 62] width 321 height 26
paste input "precious things"
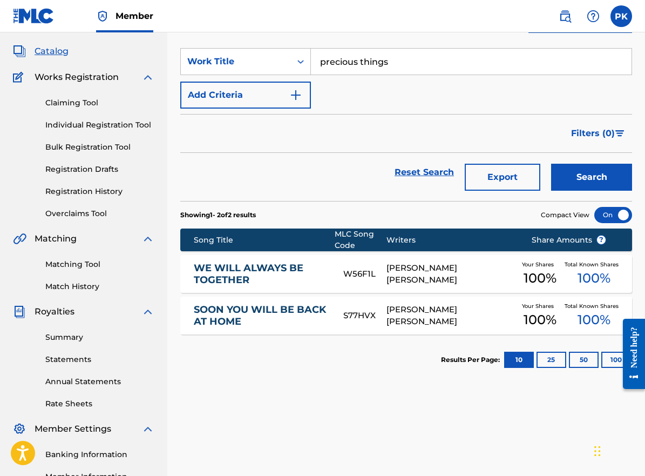
type input "precious things"
click at [561, 166] on button "Search" at bounding box center [591, 177] width 81 height 27
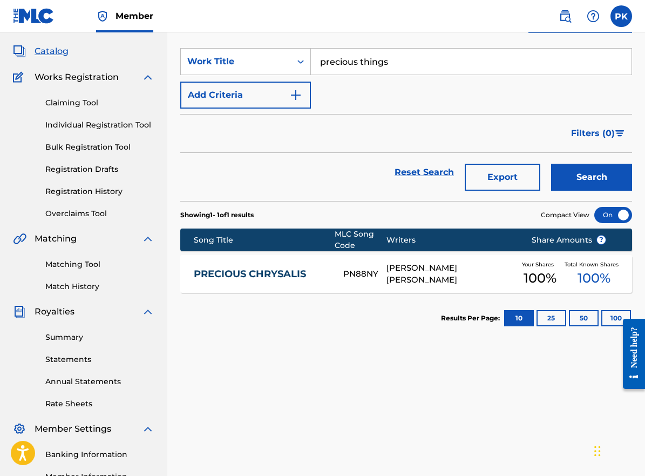
click at [456, 274] on div "PAUL HERVE KONATE" at bounding box center [450, 274] width 129 height 24
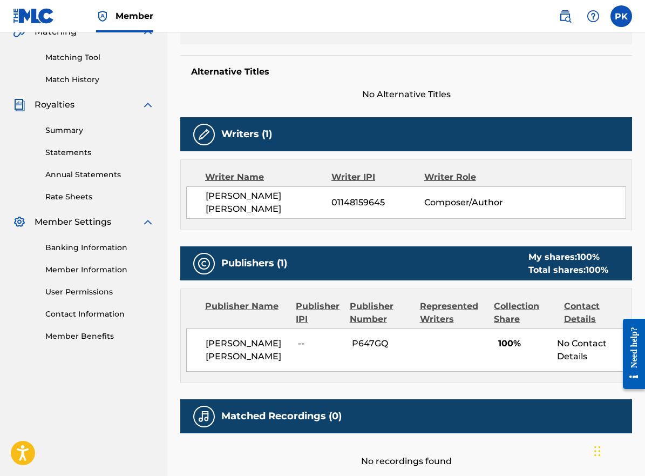
scroll to position [263, 0]
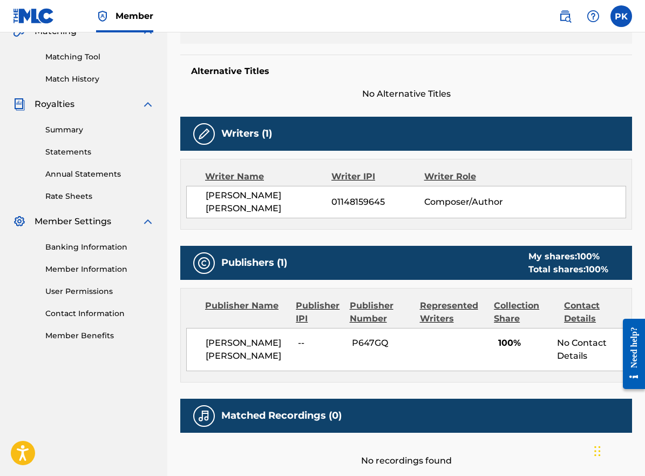
click at [375, 336] on span "P647GQ" at bounding box center [383, 342] width 63 height 13
copy span "P647GQ"
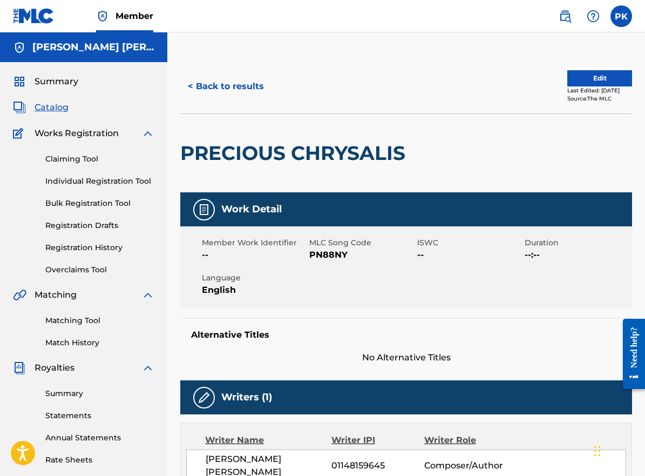
scroll to position [0, 0]
click at [239, 92] on button "< Back to results" at bounding box center [225, 86] width 91 height 27
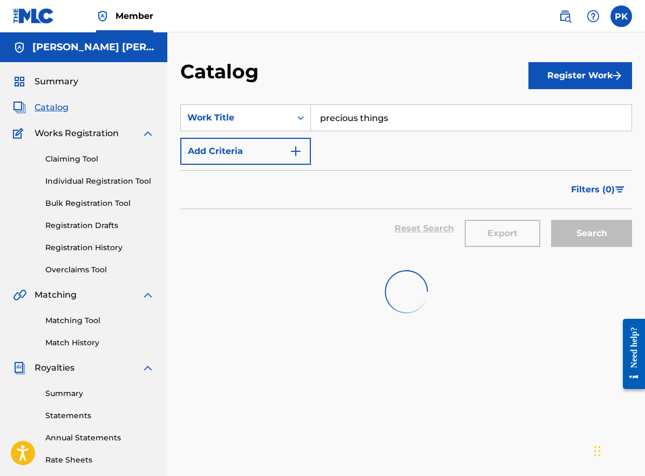
scroll to position [56, 0]
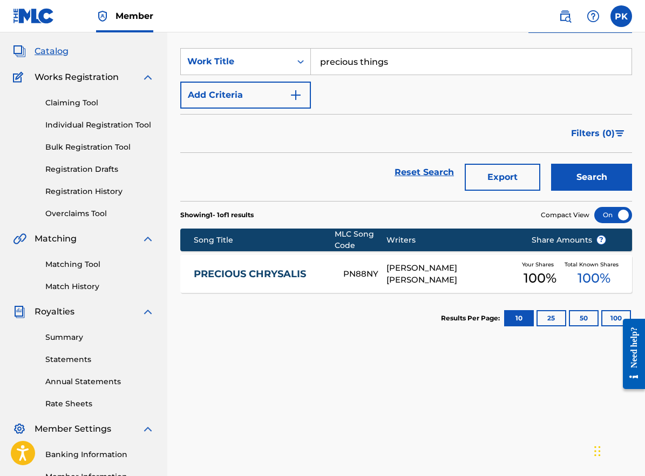
click at [386, 64] on input "precious things" at bounding box center [471, 62] width 321 height 26
click at [592, 177] on button "Search" at bounding box center [591, 177] width 81 height 27
click at [386, 64] on input "precious things" at bounding box center [471, 62] width 321 height 26
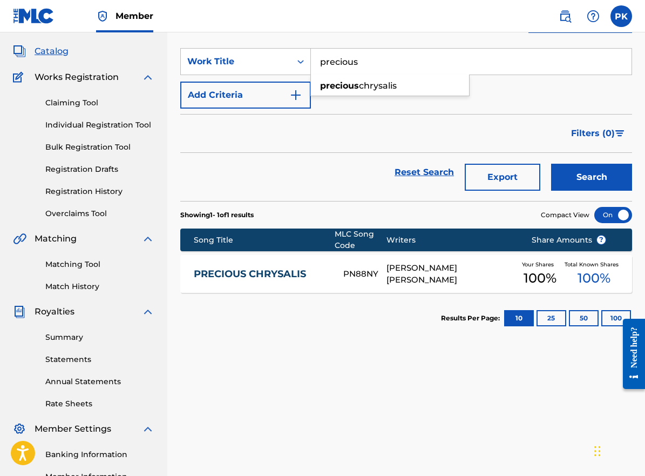
click at [592, 177] on button "Search" at bounding box center [591, 177] width 81 height 27
drag, startPoint x: 417, startPoint y: 61, endPoint x: 269, endPoint y: 55, distance: 148.0
click at [269, 55] on div "SearchWithCriteria57be1b0c-84d6-4000-92cd-cc0b99090d0b Work Title precious thin…" at bounding box center [406, 61] width 452 height 27
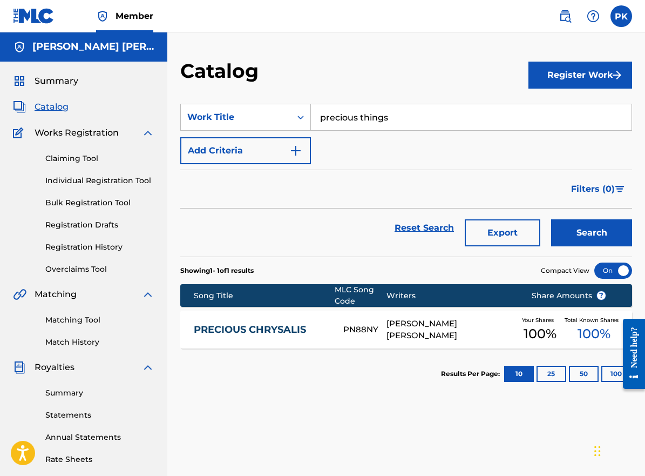
scroll to position [0, 0]
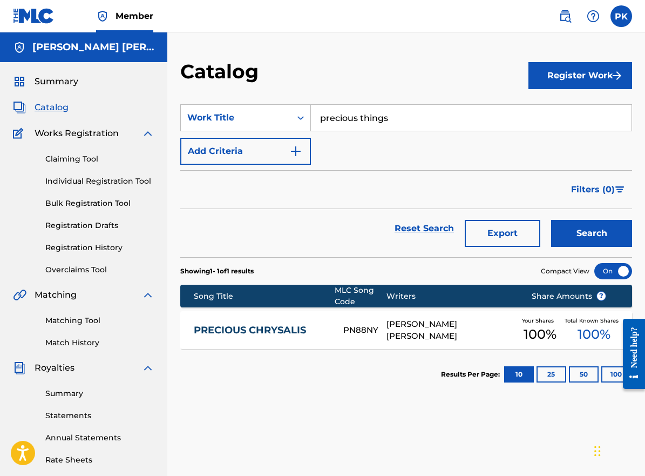
click at [401, 122] on input "precious things" at bounding box center [471, 118] width 321 height 26
drag, startPoint x: 401, startPoint y: 122, endPoint x: 274, endPoint y: 100, distance: 128.8
click at [275, 100] on section "SearchWithCriteria57be1b0c-84d6-4000-92cd-cc0b99090d0b Work Title precious thin…" at bounding box center [406, 174] width 452 height 166
paste input "ure message"
type input "pure message"
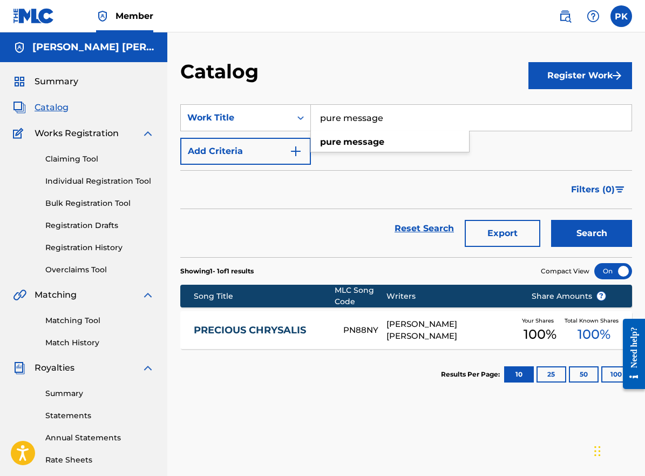
click at [573, 229] on button "Search" at bounding box center [591, 233] width 81 height 27
click at [441, 317] on div "PURE MESSAGE PN92G4 PAUL HERVE KONATE Your Shares 100 % Total Known Shares 100 %" at bounding box center [406, 330] width 452 height 38
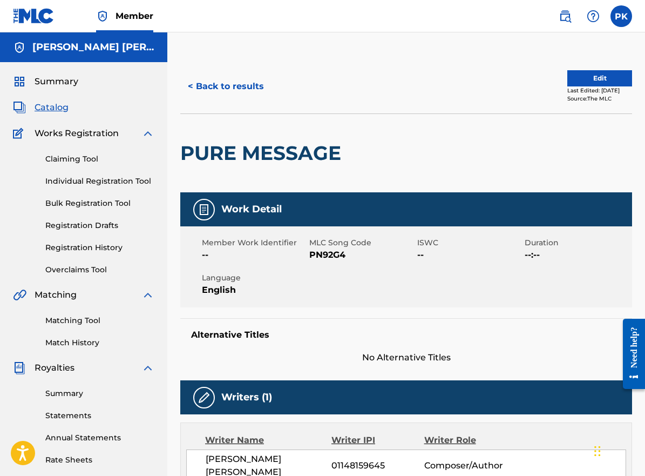
click at [323, 258] on span "PN92G4" at bounding box center [361, 254] width 105 height 13
copy span "PN92G4"
